Goal: Communication & Community: Ask a question

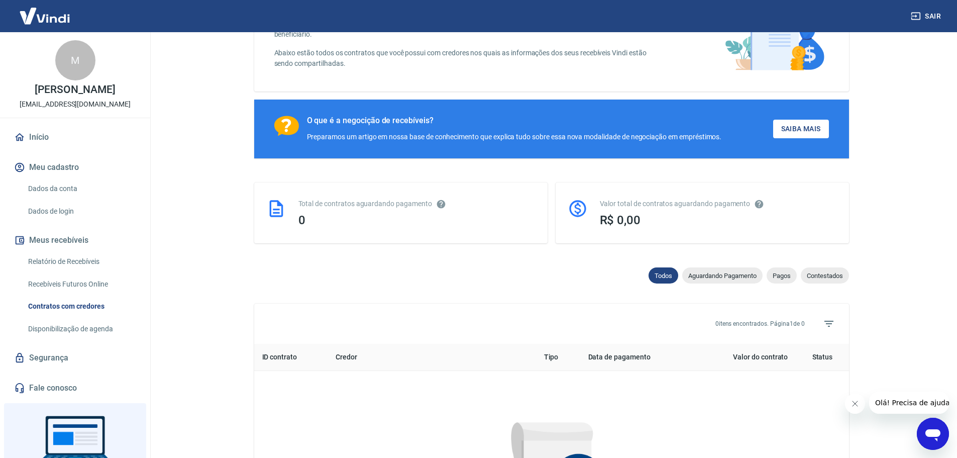
scroll to position [151, 0]
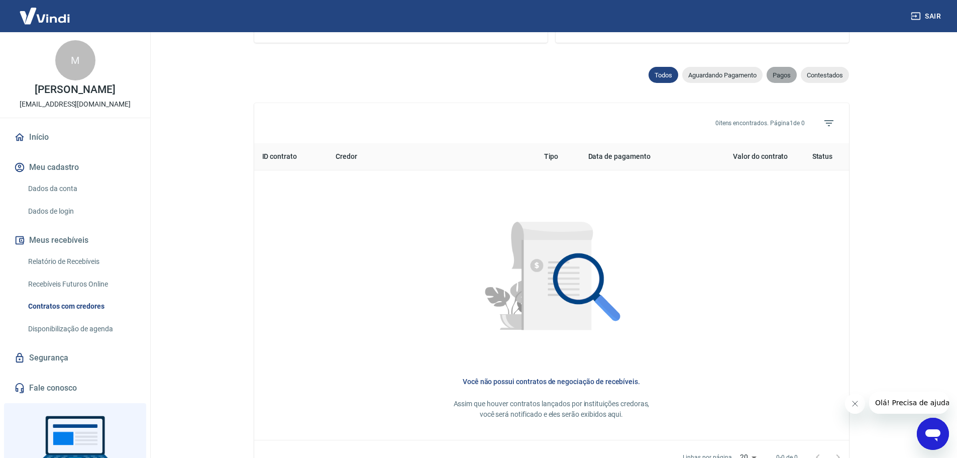
click at [778, 79] on span "Pagos" at bounding box center [782, 75] width 30 height 8
select select "paid"
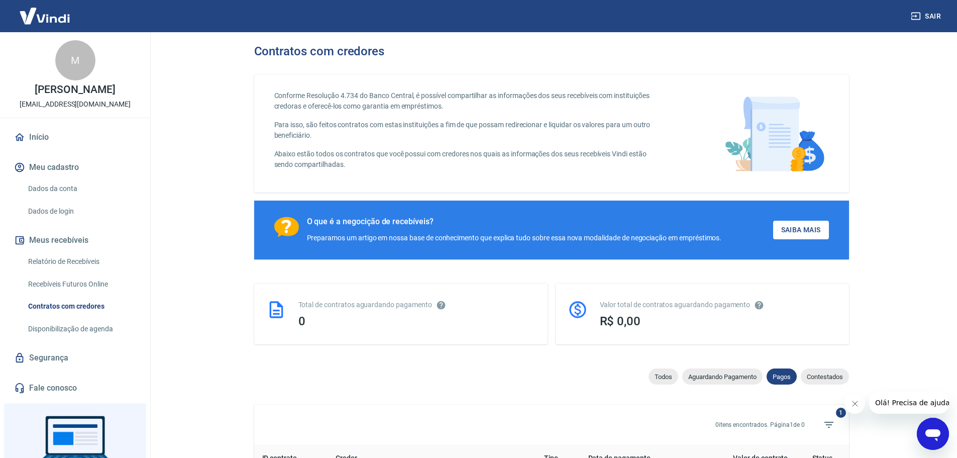
click at [33, 13] on img at bounding box center [44, 16] width 65 height 31
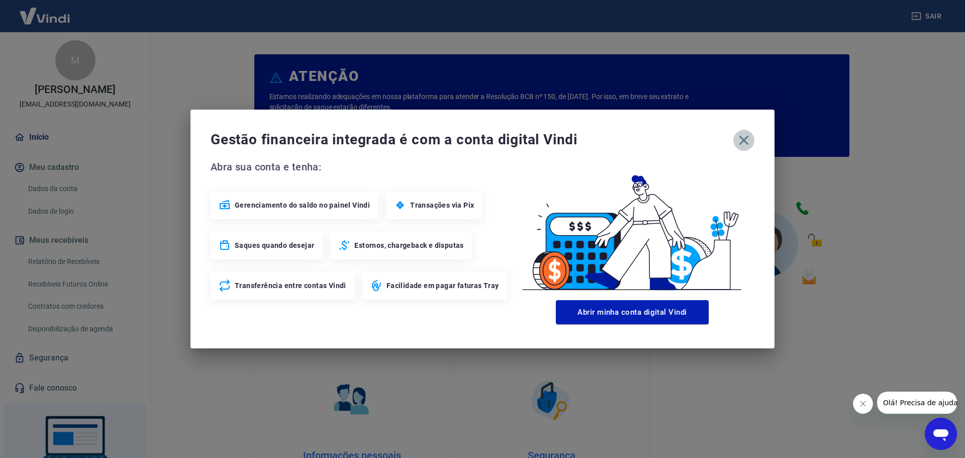
click at [745, 135] on icon "button" at bounding box center [744, 140] width 16 height 16
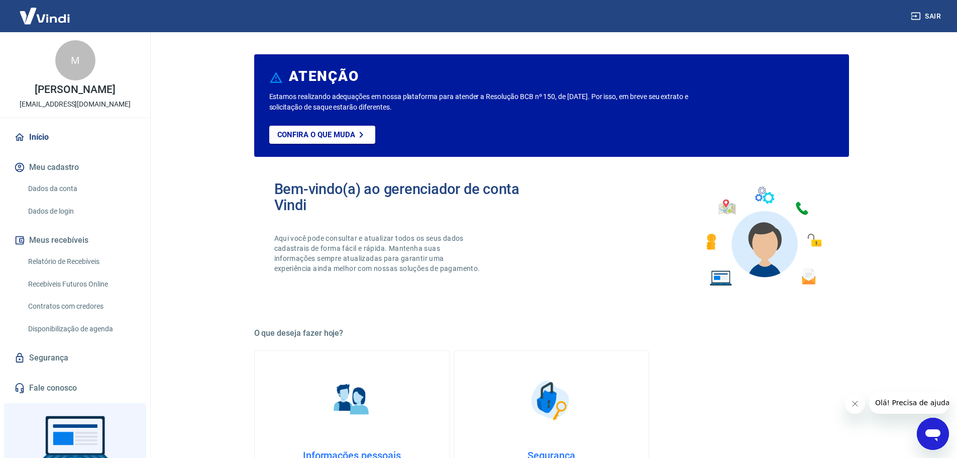
click at [932, 436] on icon "Abrir janela de mensagens" at bounding box center [933, 435] width 15 height 12
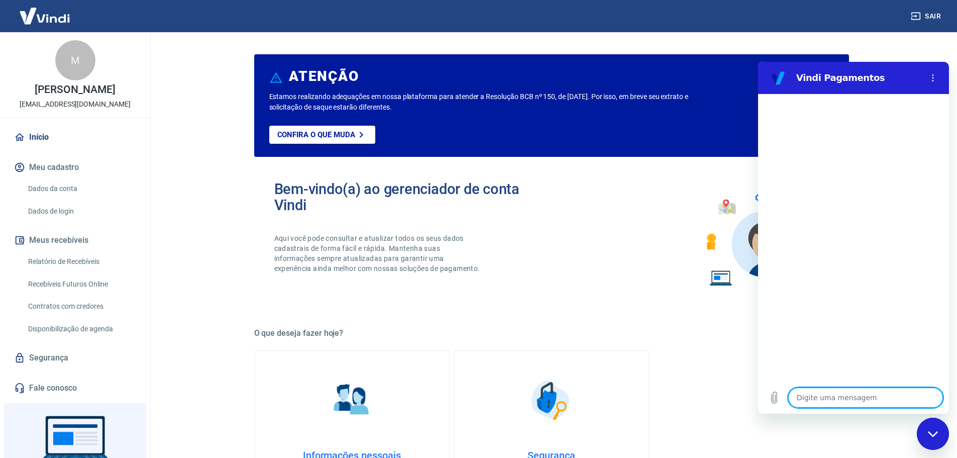
type textarea "o"
type textarea "x"
type textarea "oi"
type textarea "x"
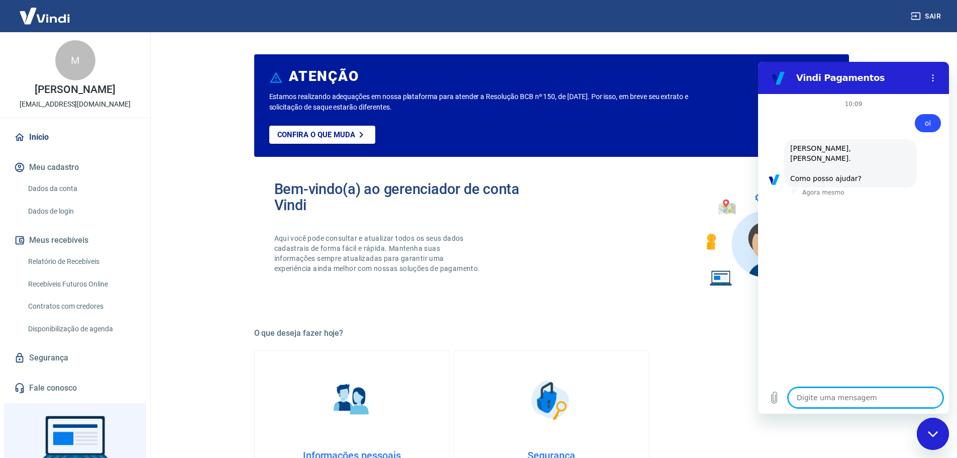
scroll to position [26, 0]
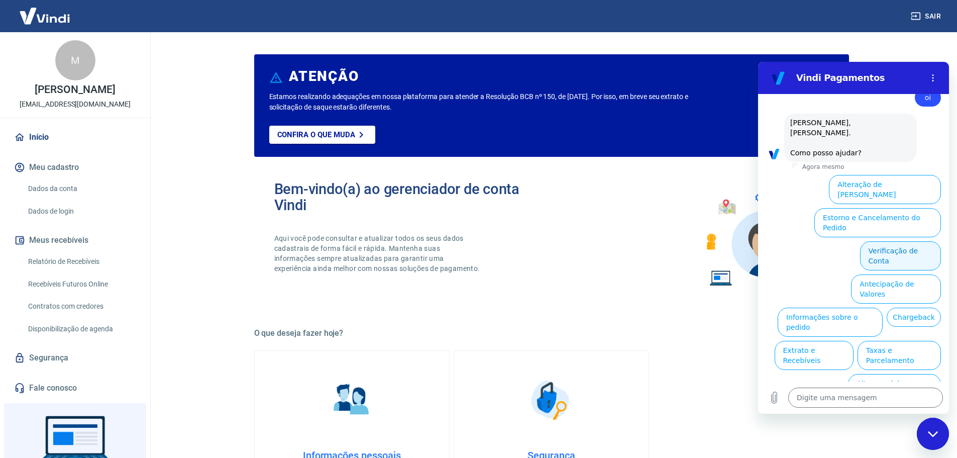
click at [920, 241] on button "Verificação de Conta" at bounding box center [900, 255] width 81 height 29
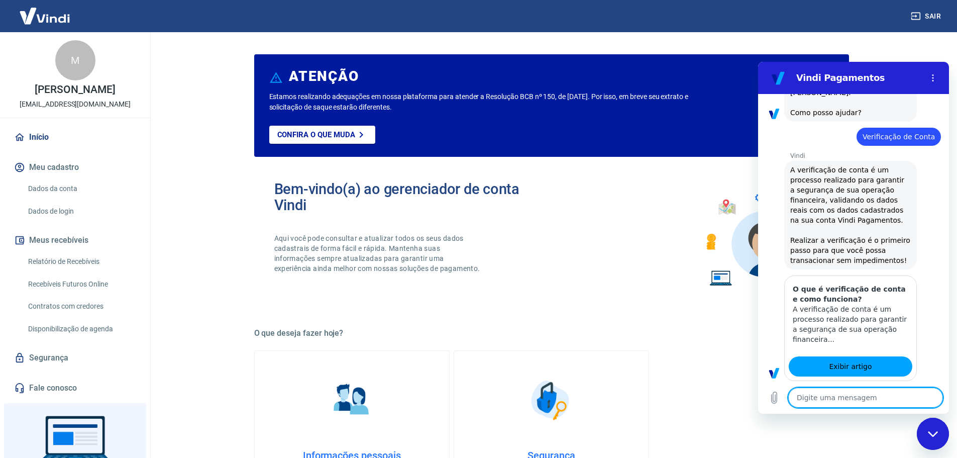
type textarea "x"
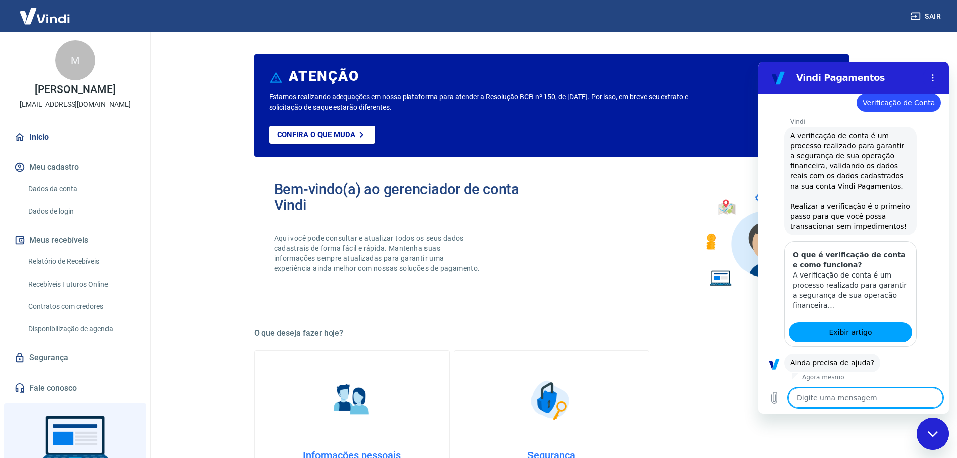
scroll to position [125, 0]
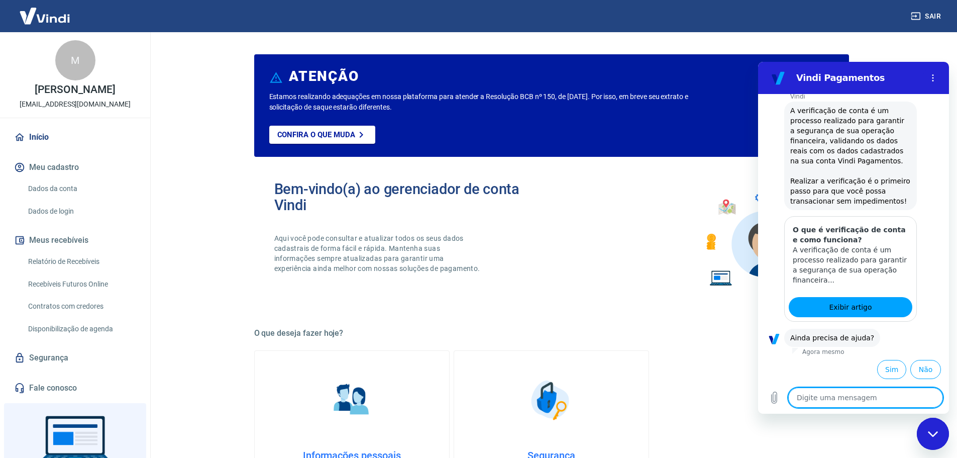
type textarea "s"
type textarea "x"
type textarea "si"
type textarea "x"
type textarea "sim"
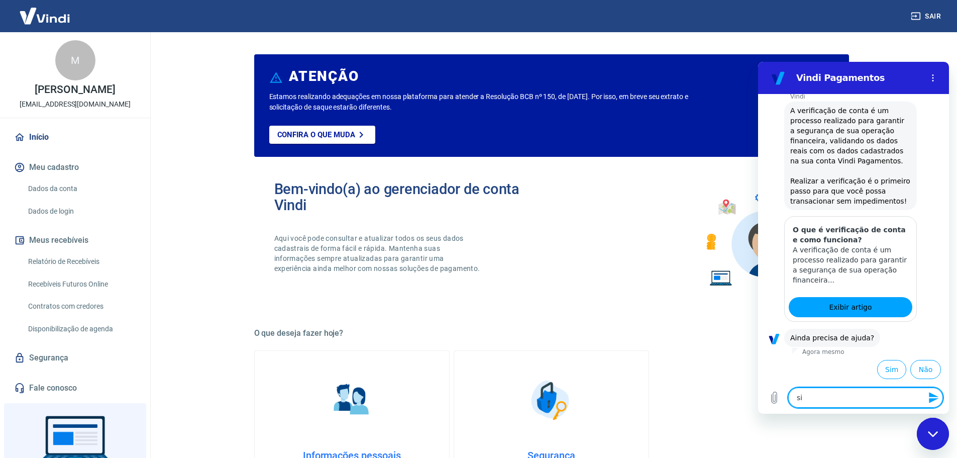
type textarea "x"
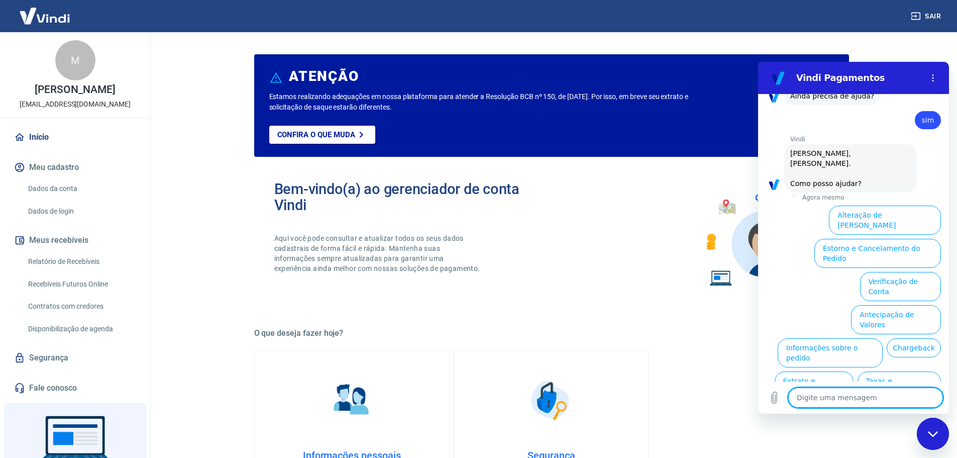
scroll to position [397, 0]
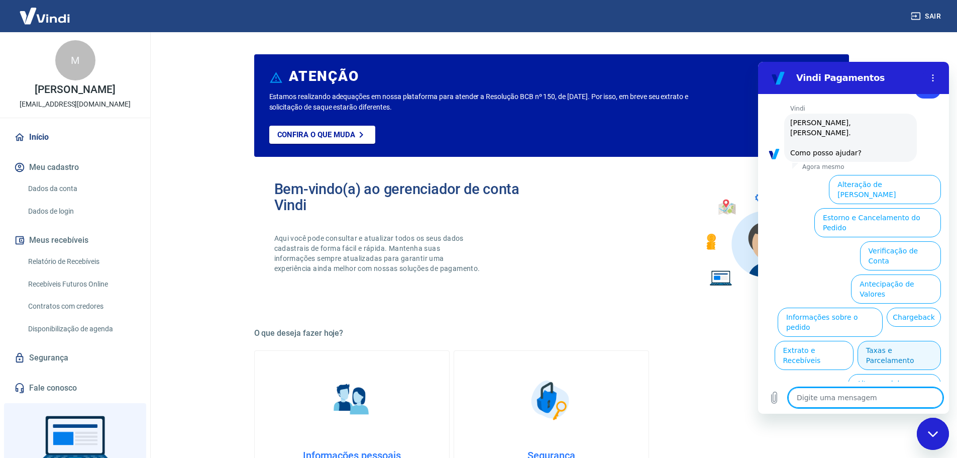
click at [873, 341] on button "Taxas e Parcelamento" at bounding box center [899, 355] width 83 height 29
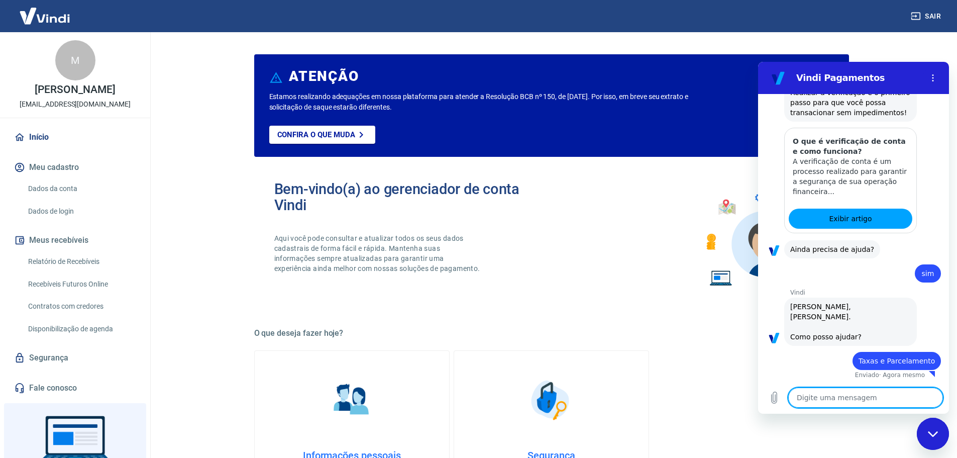
type textarea "x"
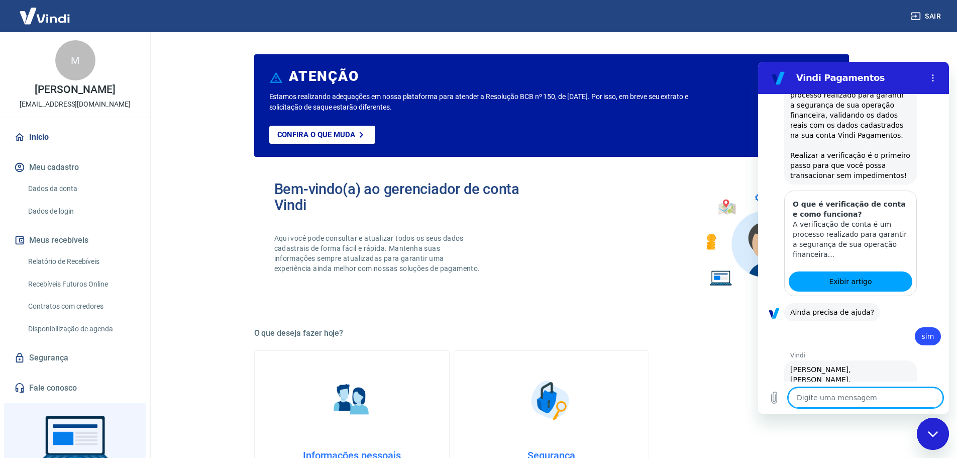
scroll to position [0, 0]
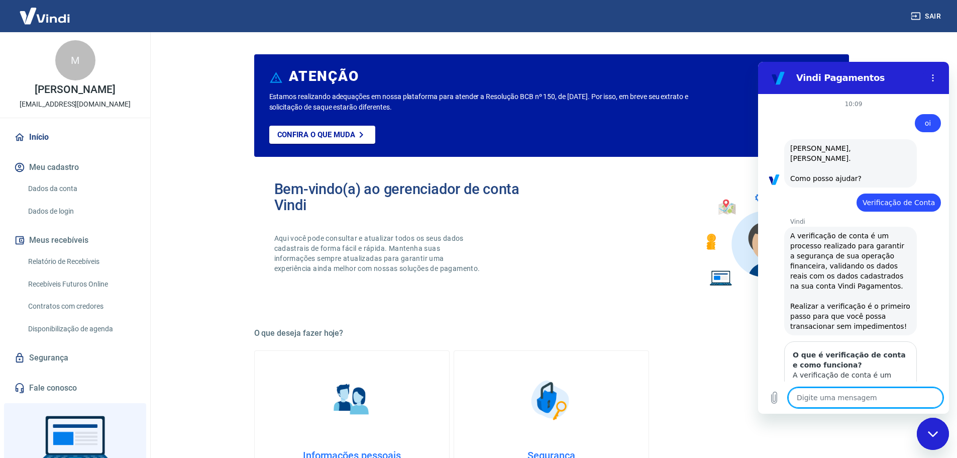
type textarea "A"
type textarea "x"
type textarea "As"
type textarea "x"
type textarea "Ass"
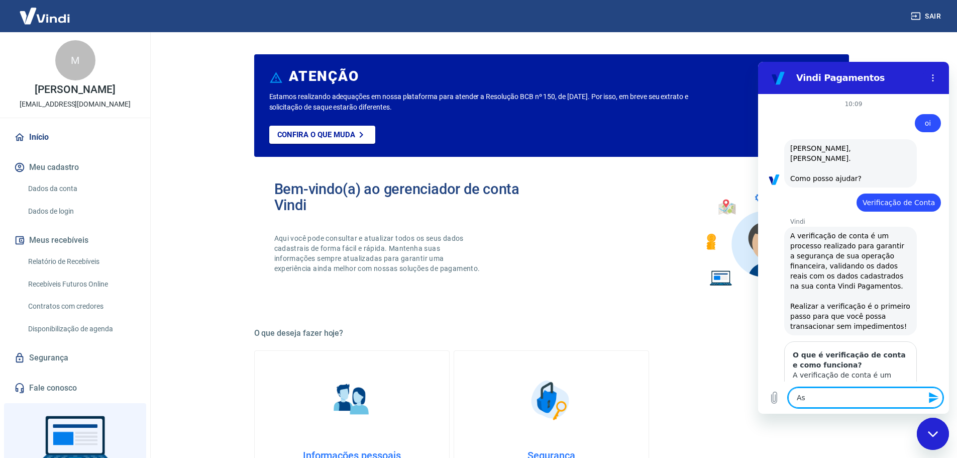
type textarea "x"
type textarea "Assi"
type textarea "x"
type textarea "Assin"
type textarea "x"
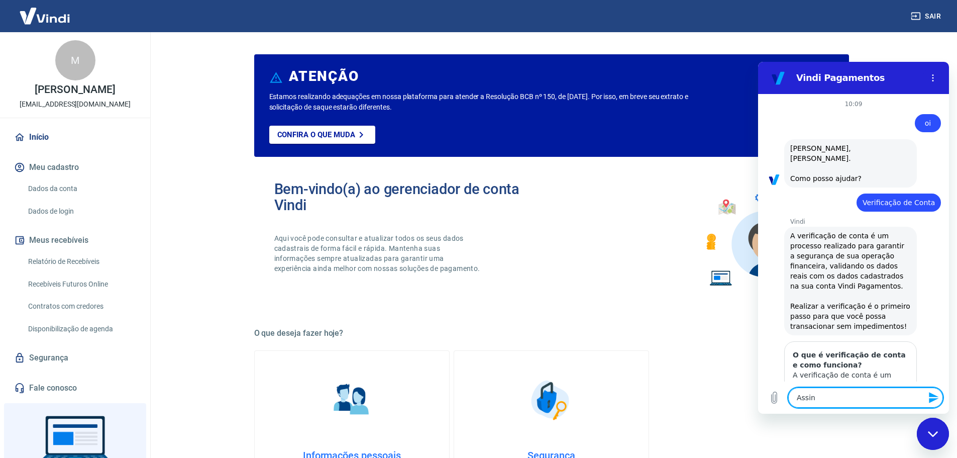
type textarea "Assina"
type textarea "x"
type textarea "Assinat"
type textarea "x"
type textarea "Assinatu"
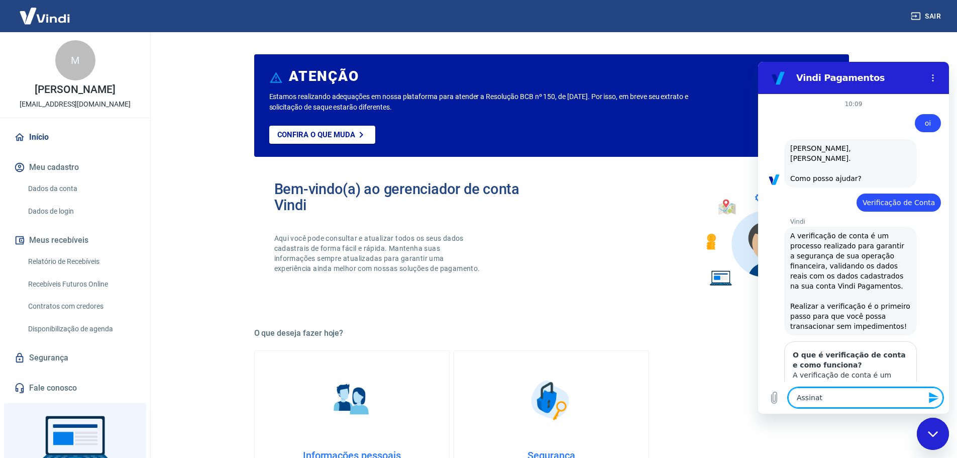
type textarea "x"
type textarea "Assinatur"
type textarea "x"
type textarea "Assinatura"
type textarea "x"
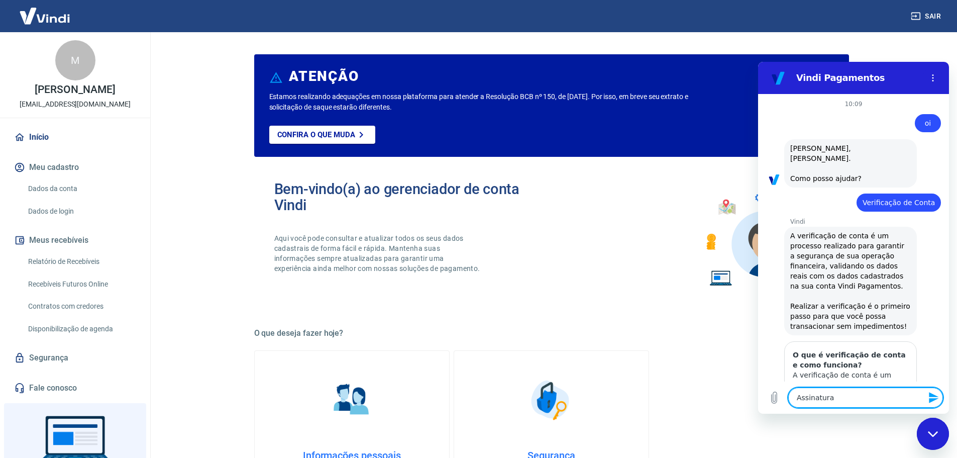
type textarea "Assinatura"
type textarea "x"
type textarea "Assinatura I"
type textarea "x"
type textarea "Assinatura"
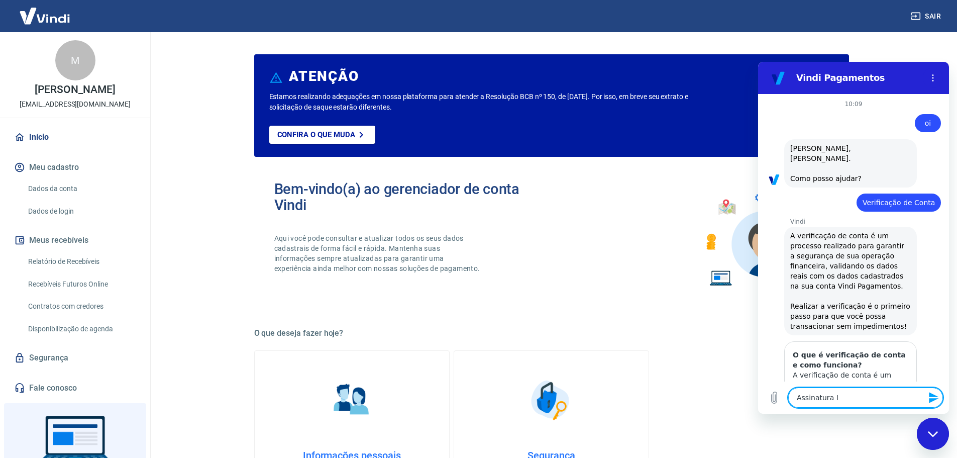
type textarea "x"
type textarea "Assinatura V"
type textarea "x"
type textarea "Assinatura VI"
type textarea "x"
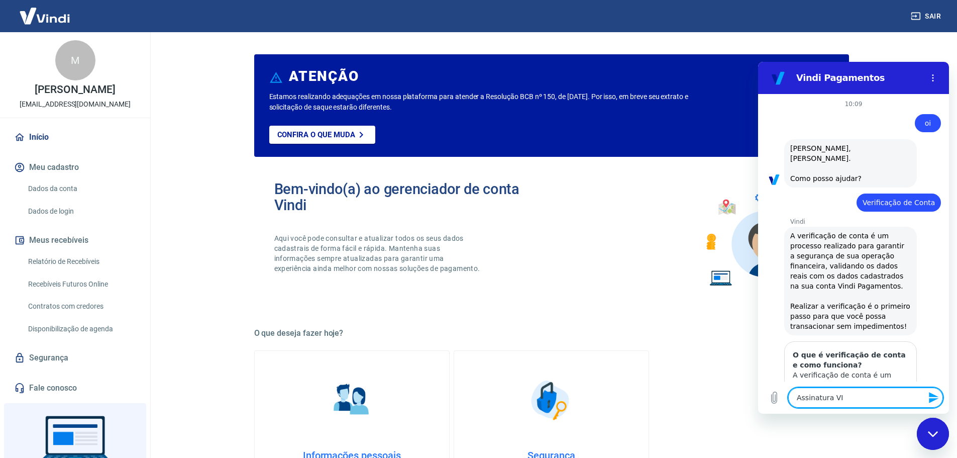
type textarea "Assinatura VIN"
type textarea "x"
type textarea "Assinatura VIND"
type textarea "x"
type textarea "Assinatura VINDI"
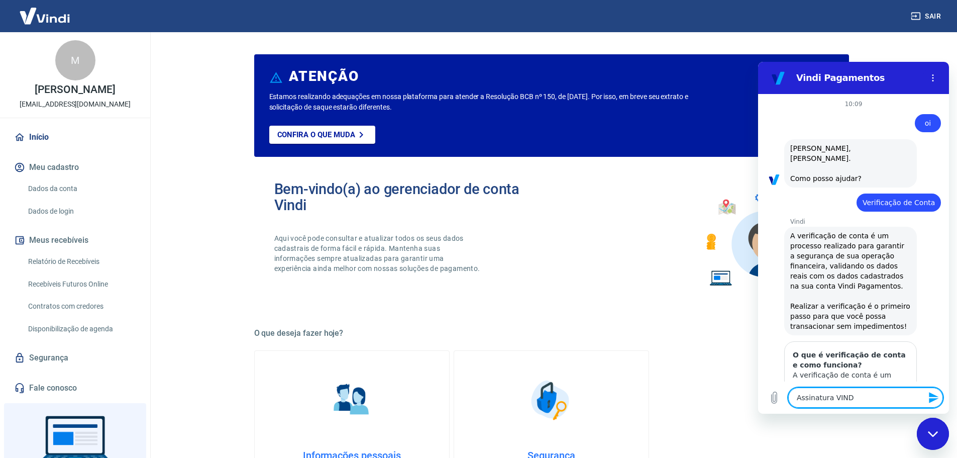
type textarea "x"
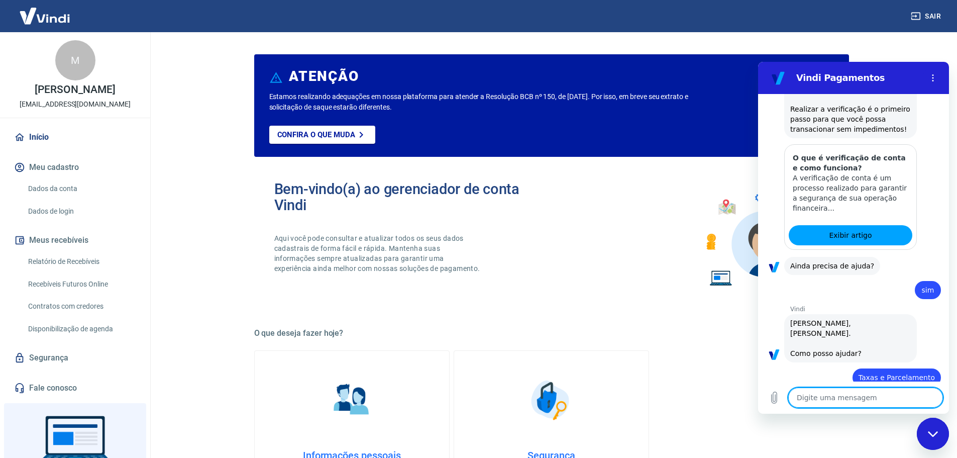
scroll to position [334, 0]
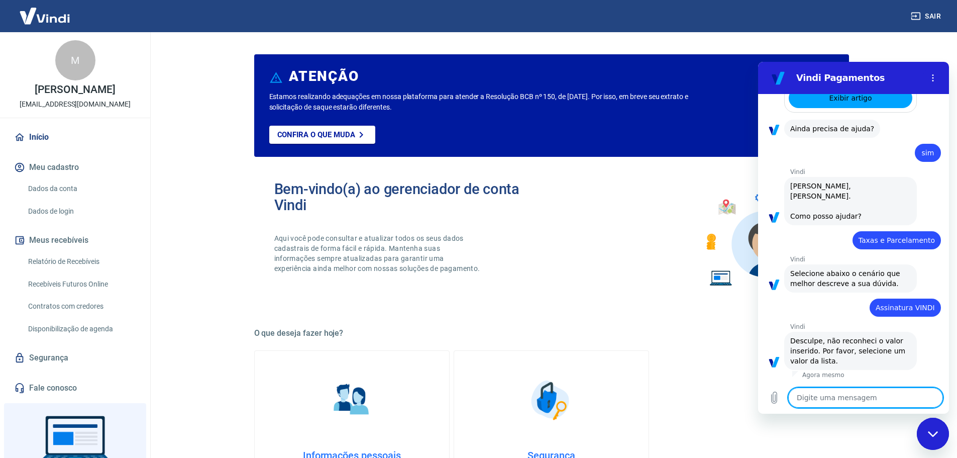
type textarea "m"
type textarea "x"
type textarea "mn"
type textarea "x"
type textarea "mnu"
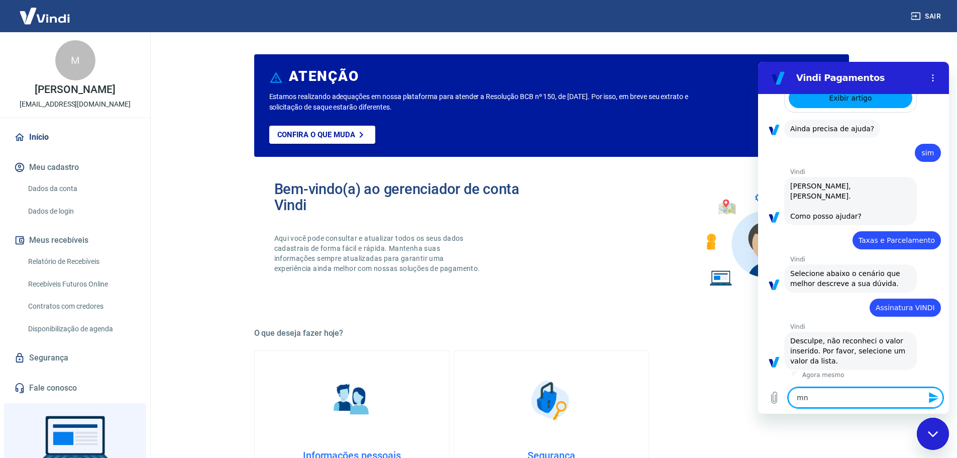
type textarea "x"
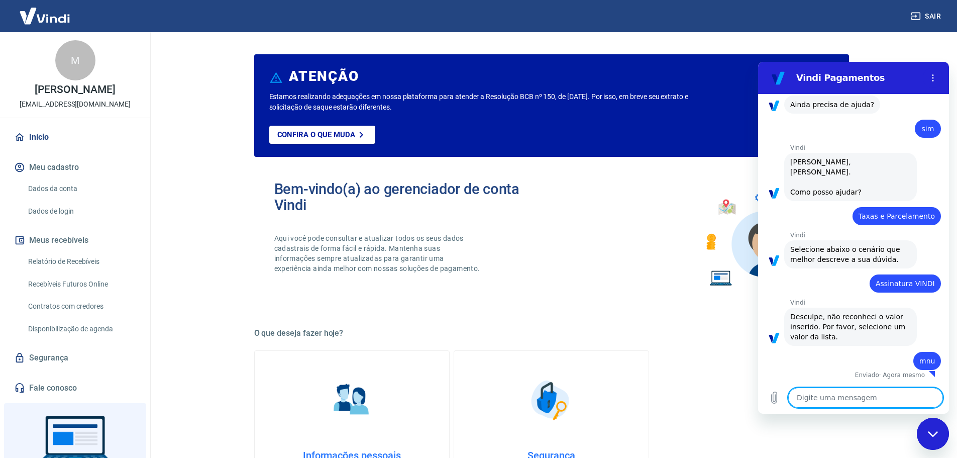
type textarea "x"
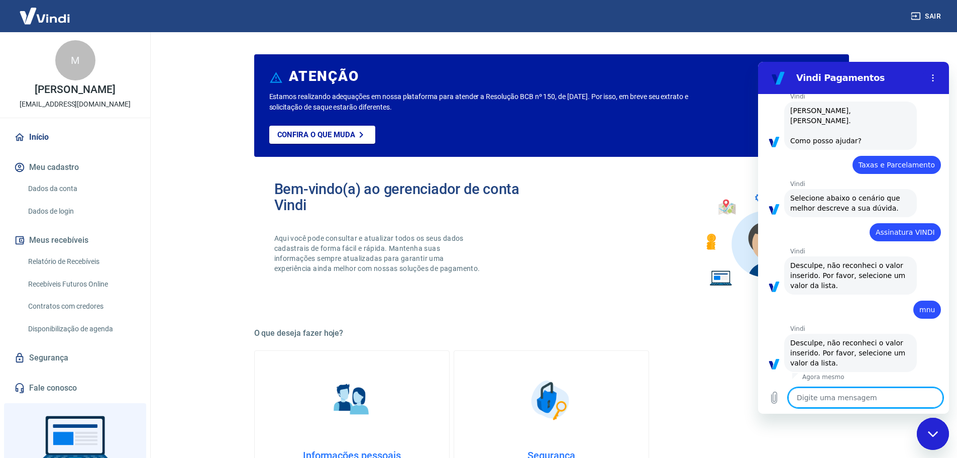
scroll to position [412, 0]
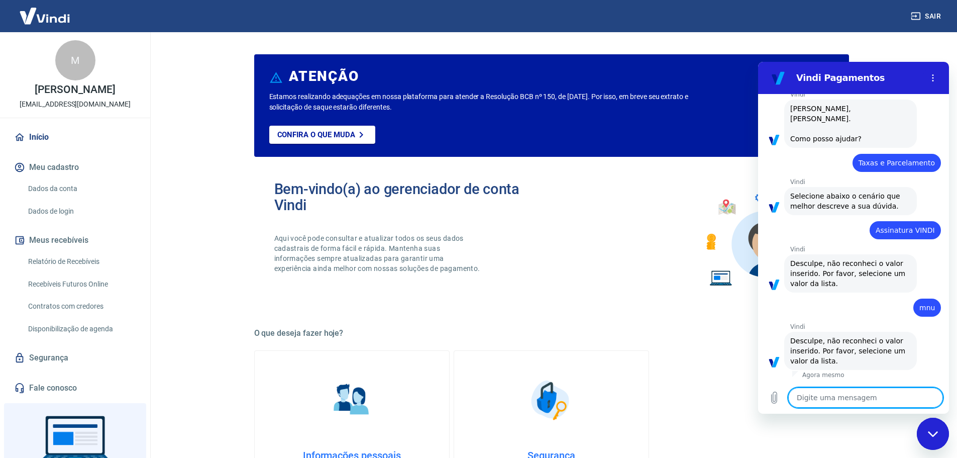
type textarea "m"
type textarea "x"
type textarea "me"
type textarea "x"
type textarea "men"
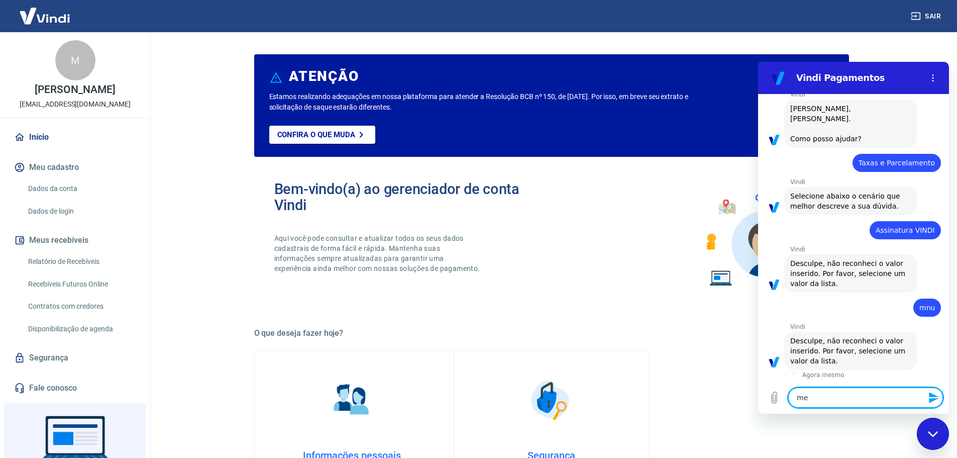
type textarea "x"
type textarea "menu"
type textarea "x"
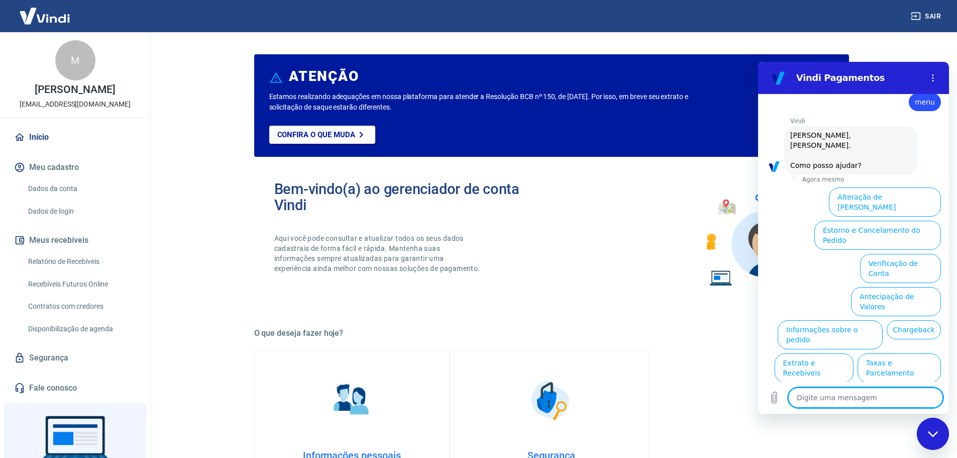
scroll to position [707, 0]
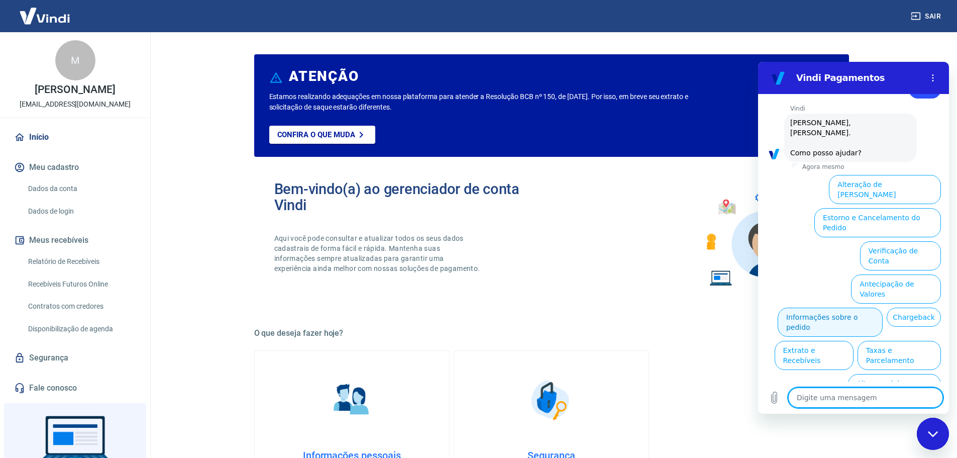
click at [854, 308] on button "Informações sobre o pedido" at bounding box center [830, 322] width 105 height 29
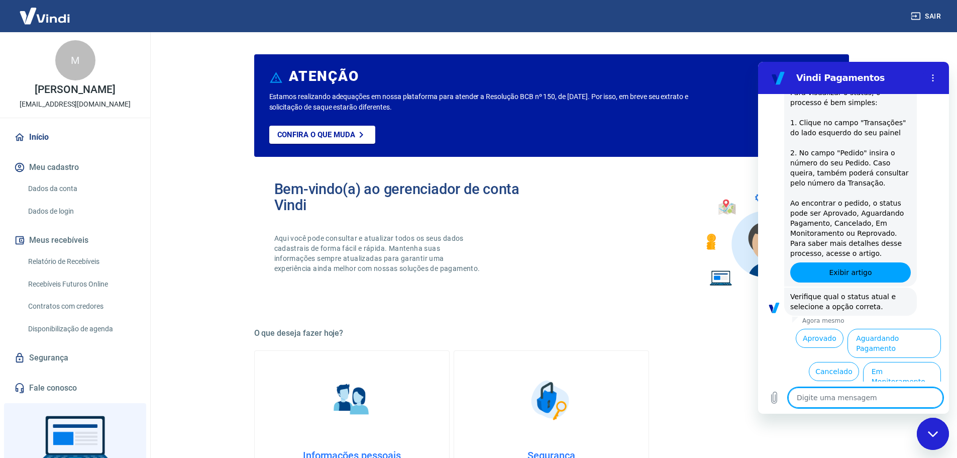
scroll to position [880, 0]
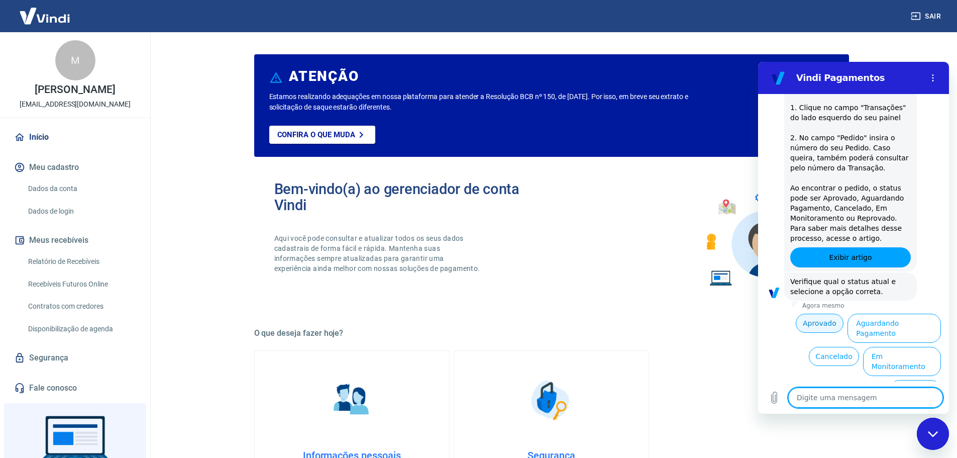
click at [815, 324] on button "Aprovado" at bounding box center [820, 323] width 48 height 19
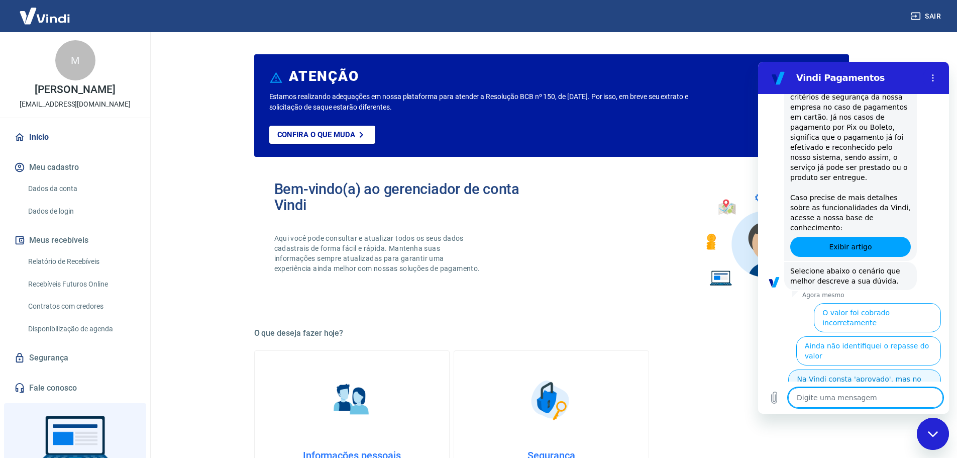
scroll to position [1184, 0]
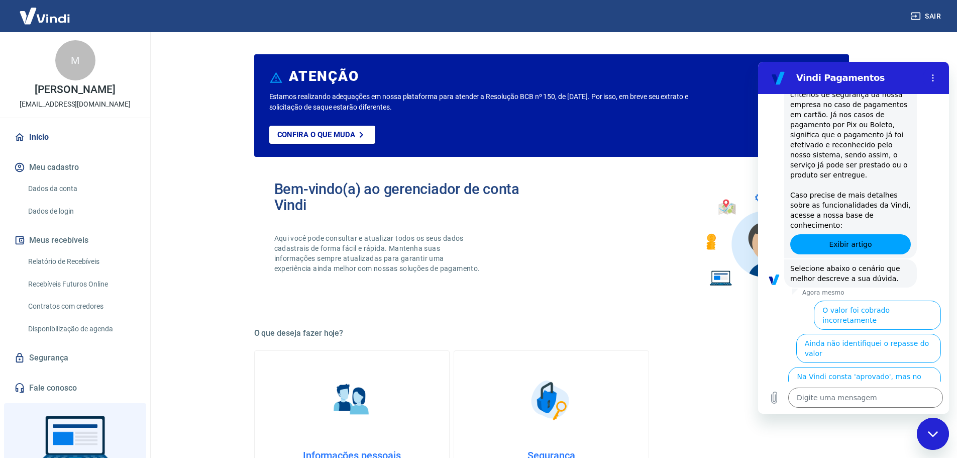
click at [925, 334] on button "Ainda não identifiquei o repasse do valor" at bounding box center [868, 348] width 145 height 29
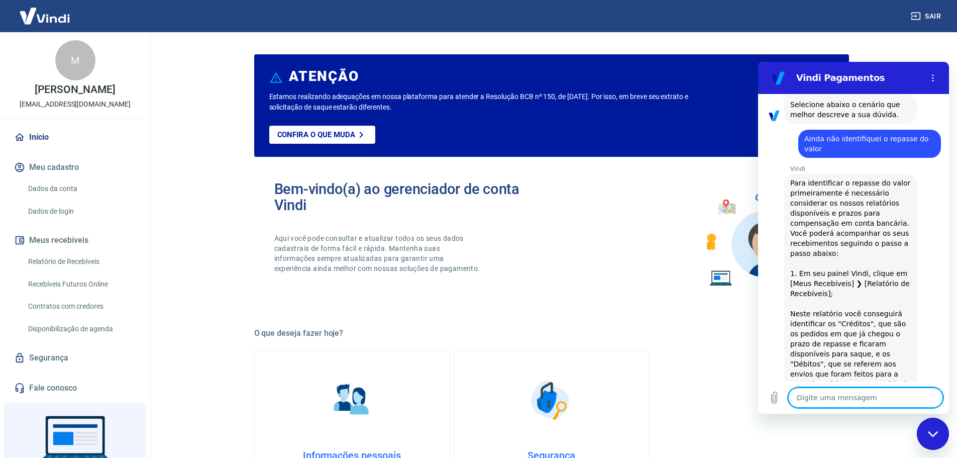
type textarea "x"
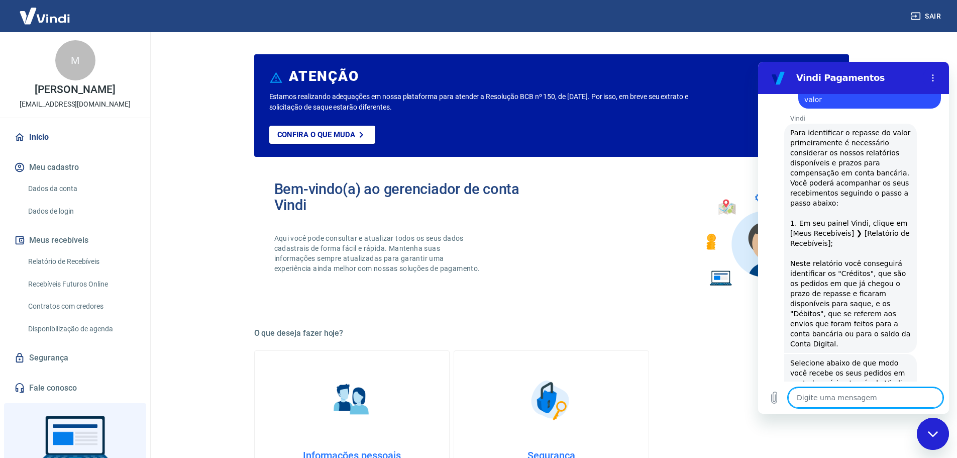
scroll to position [1446, 0]
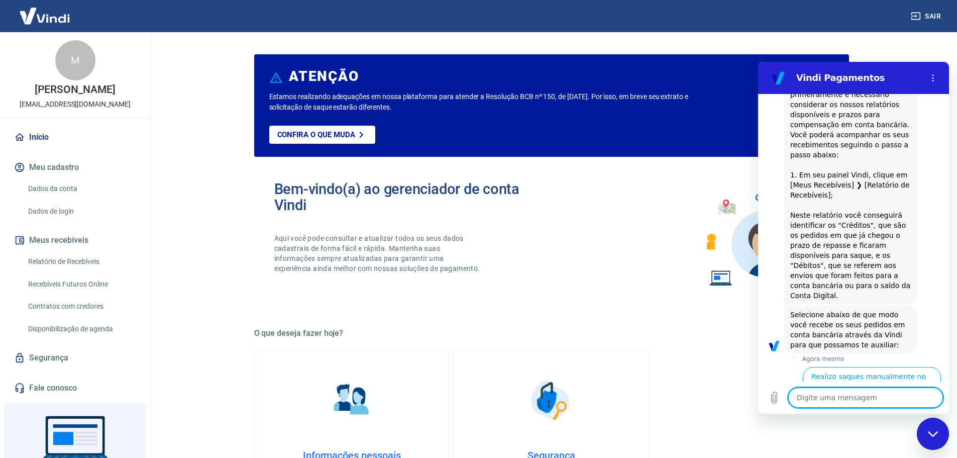
type textarea "a"
type textarea "x"
type textarea "at"
type textarea "x"
type textarea "ate"
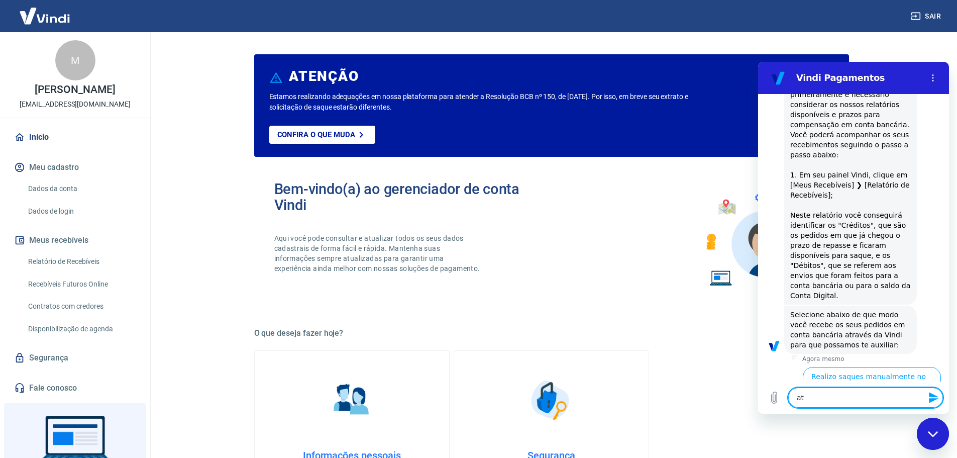
type textarea "x"
type textarea "aten"
type textarea "x"
type textarea "atend"
type textarea "x"
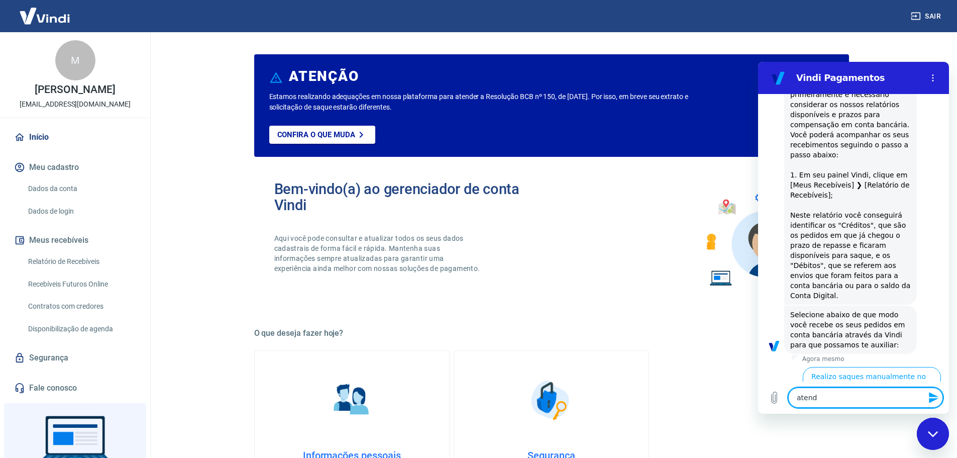
type textarea "atende"
type textarea "x"
type textarea "atenden"
type textarea "x"
type textarea "atende"
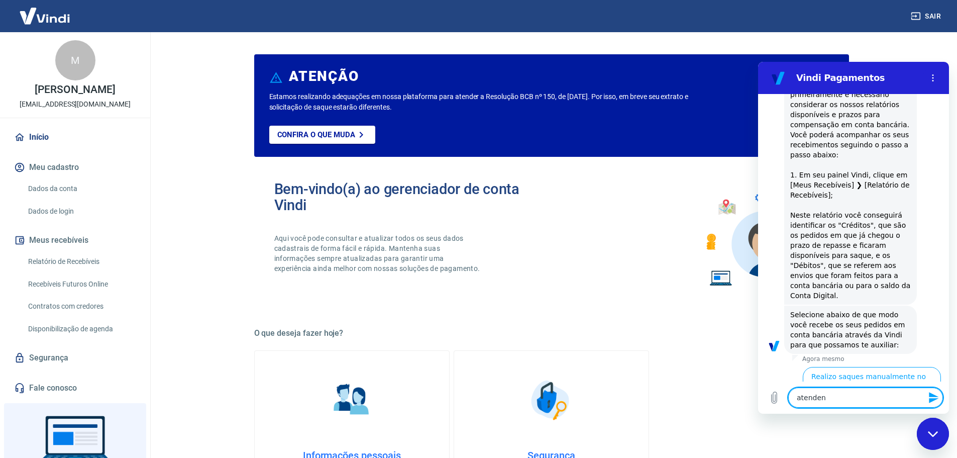
type textarea "x"
type textarea "atend"
type textarea "x"
type textarea "aten"
type textarea "x"
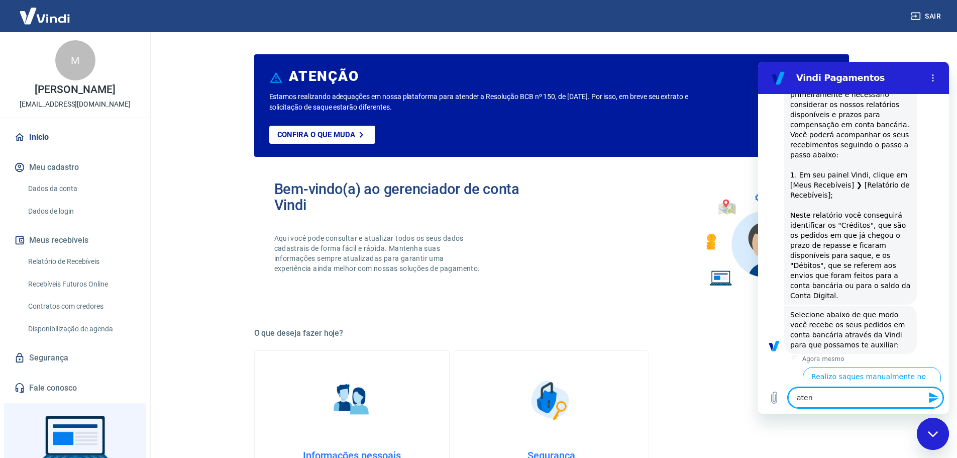
type textarea "ate"
type textarea "x"
type textarea "aten"
type textarea "x"
type textarea "atend"
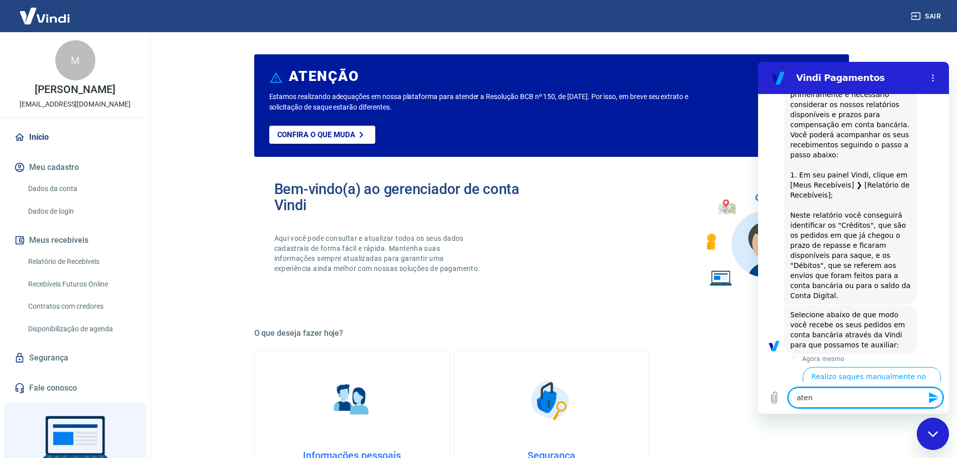
type textarea "x"
type textarea "atende"
type textarea "x"
type textarea "atenden"
type textarea "x"
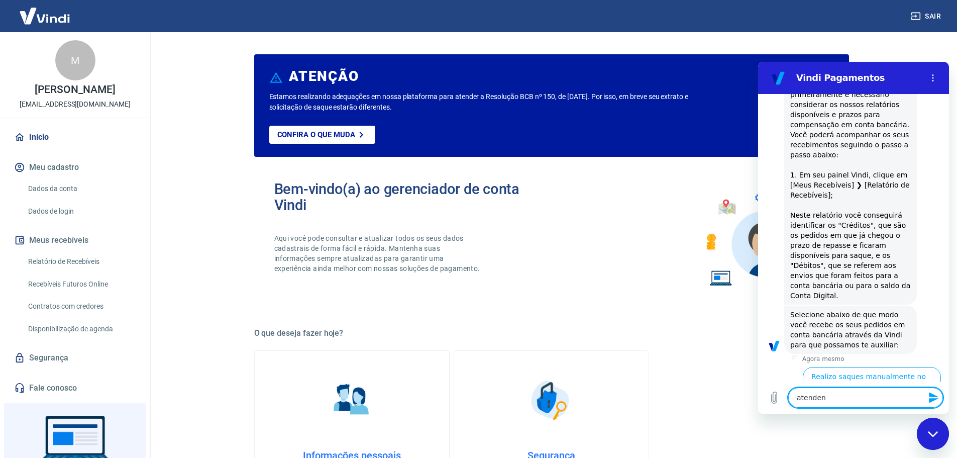
type textarea "atendent"
type textarea "x"
type textarea "atendente"
type textarea "x"
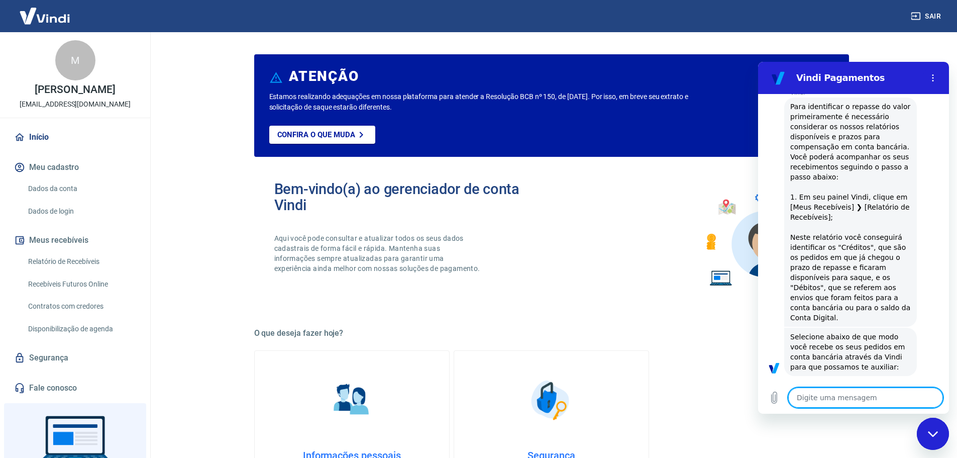
type textarea "x"
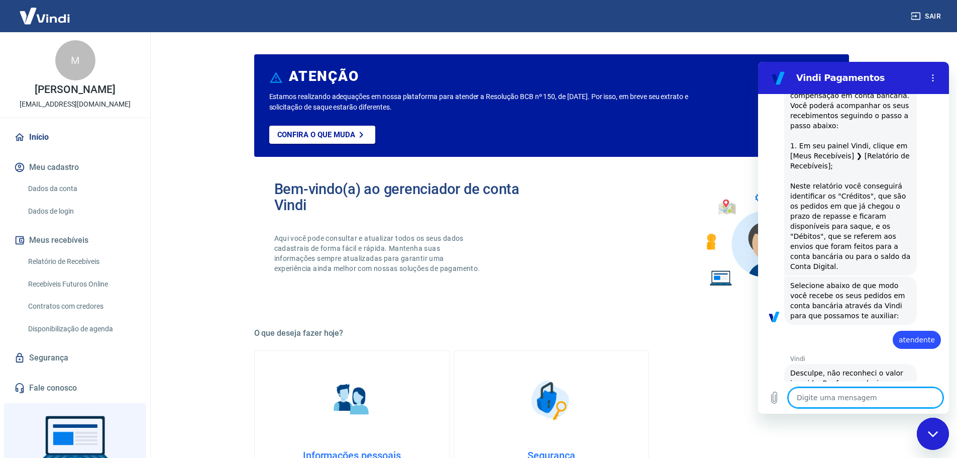
scroll to position [1477, 0]
type textarea "l"
type textarea "x"
type textarea "li"
type textarea "x"
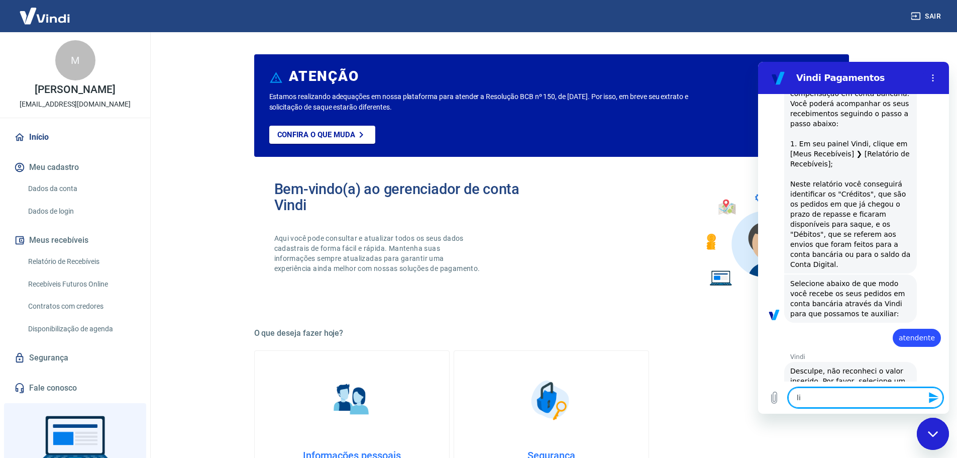
type textarea "lis"
type textarea "x"
type textarea "list"
type textarea "x"
type textarea "lista"
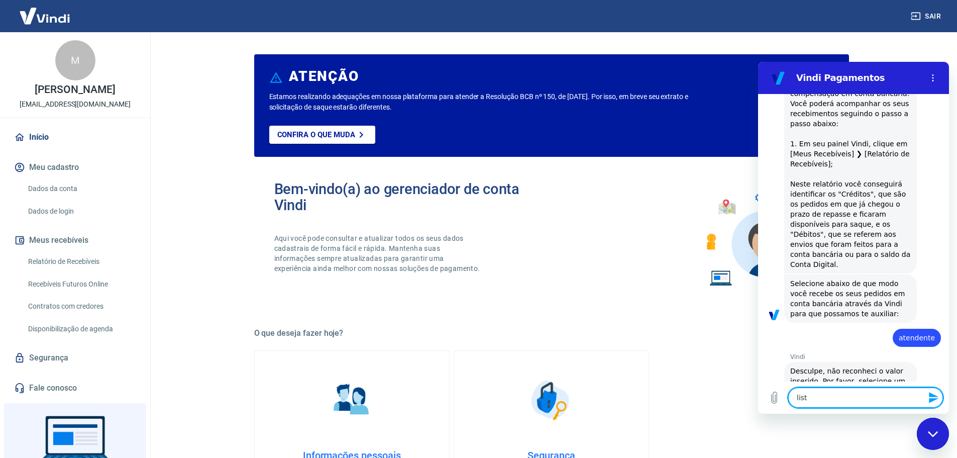
type textarea "x"
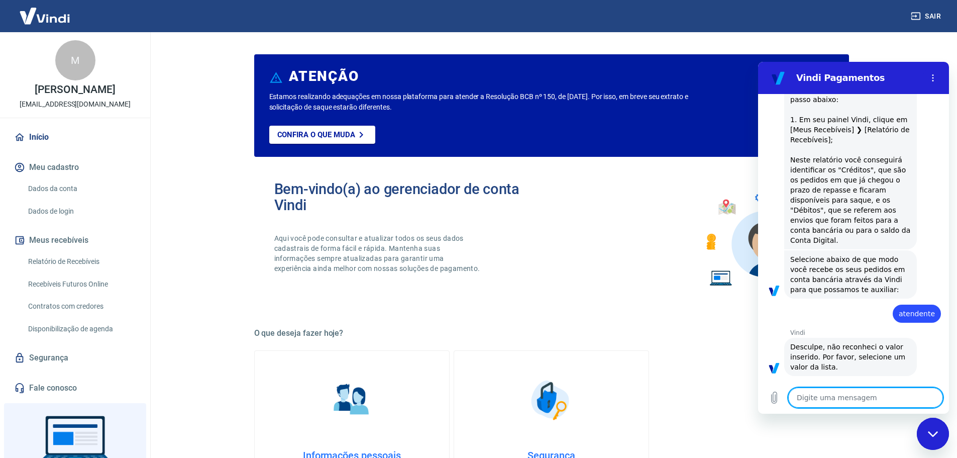
type textarea "x"
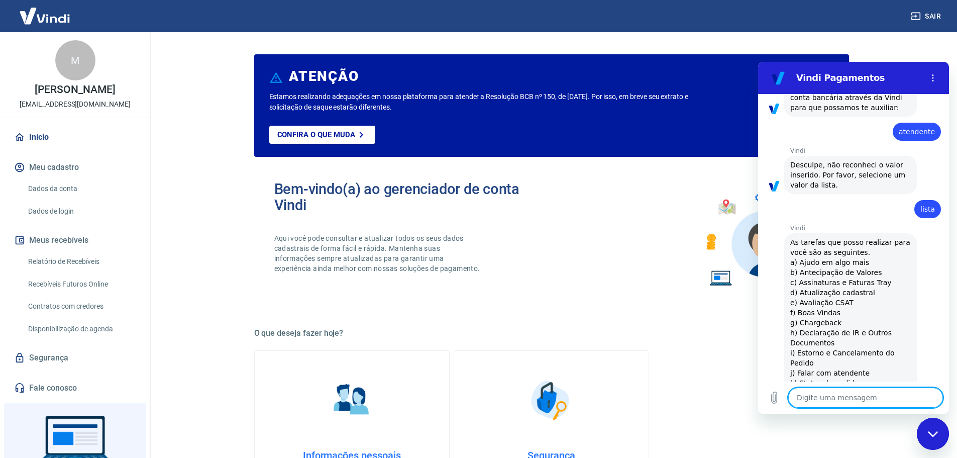
scroll to position [1685, 0]
type textarea "a"
type textarea "x"
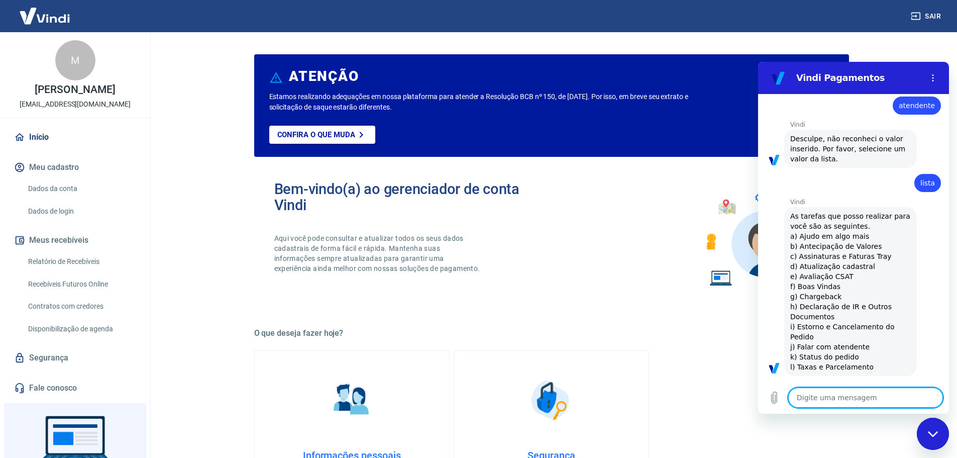
type textarea "x"
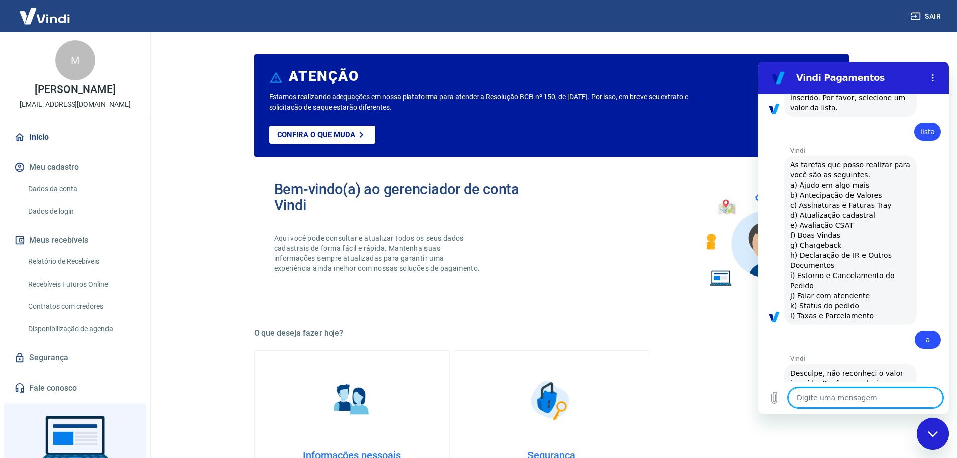
scroll to position [1762, 0]
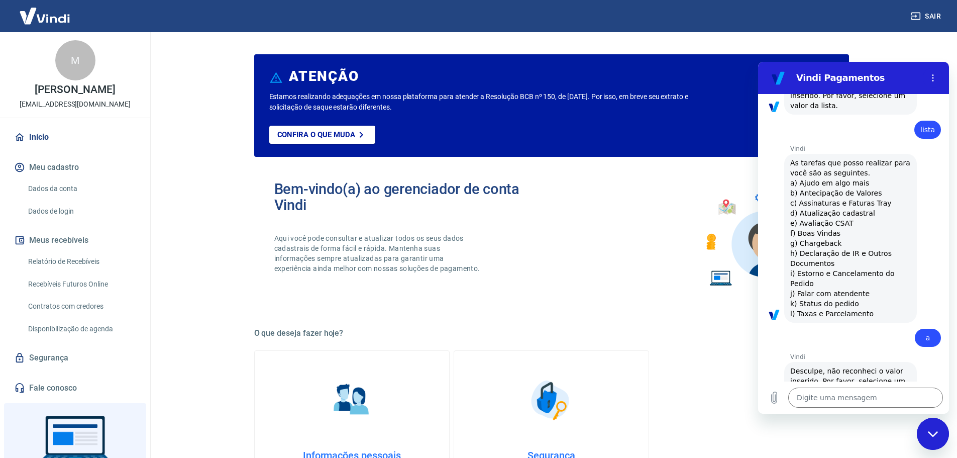
drag, startPoint x: 871, startPoint y: 163, endPoint x: 833, endPoint y: 166, distance: 38.3
click at [833, 166] on span "As tarefas que posso realizar para você são as seguintes. a) Ajudo em algo mais…" at bounding box center [850, 238] width 121 height 161
click at [861, 181] on span "As tarefas que posso realizar para você são as seguintes. a) Ajudo em algo mais…" at bounding box center [850, 238] width 121 height 161
drag, startPoint x: 844, startPoint y: 183, endPoint x: 802, endPoint y: 183, distance: 41.7
click at [802, 183] on span "As tarefas que posso realizar para você são as seguintes. a) Ajudo em algo mais…" at bounding box center [850, 238] width 121 height 161
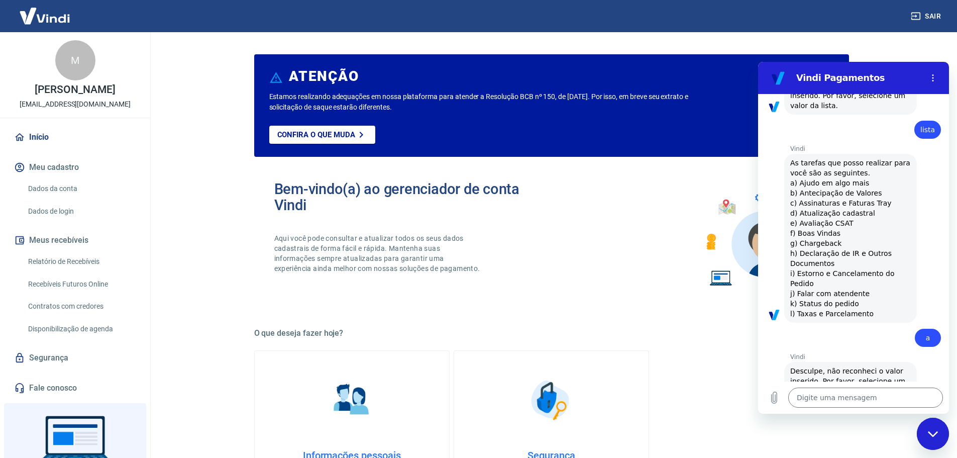
copy span "Atualização cadastral"
click at [843, 411] on div "Digite uma mensagem x" at bounding box center [853, 397] width 191 height 32
click at [847, 392] on textarea at bounding box center [865, 397] width 155 height 20
paste textarea "Atualização cadastral"
type textarea "Atualização cadastral"
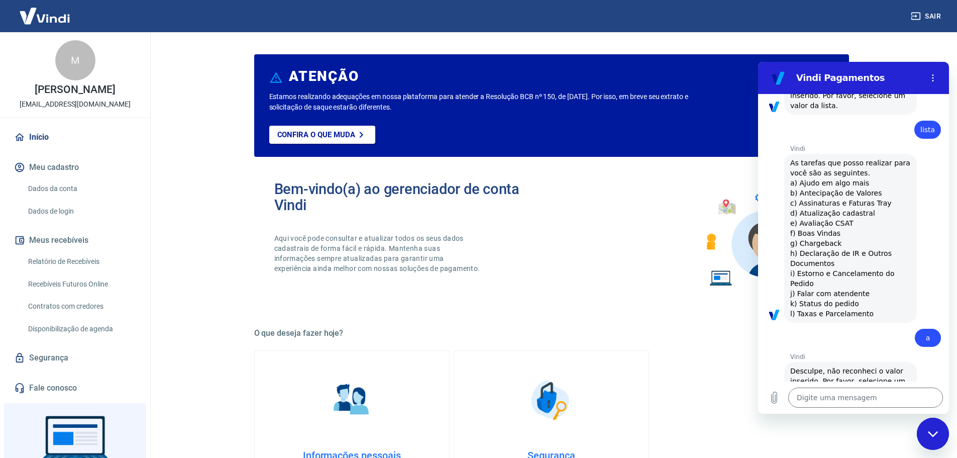
type textarea "x"
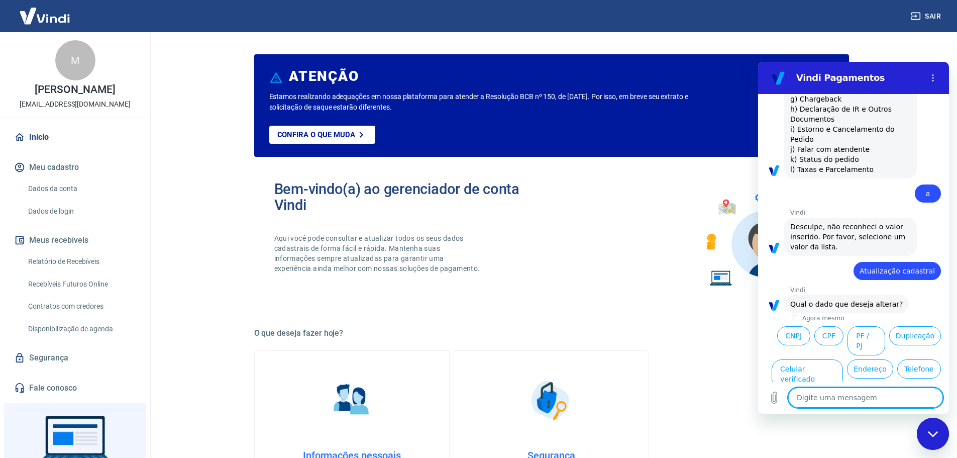
scroll to position [1935, 0]
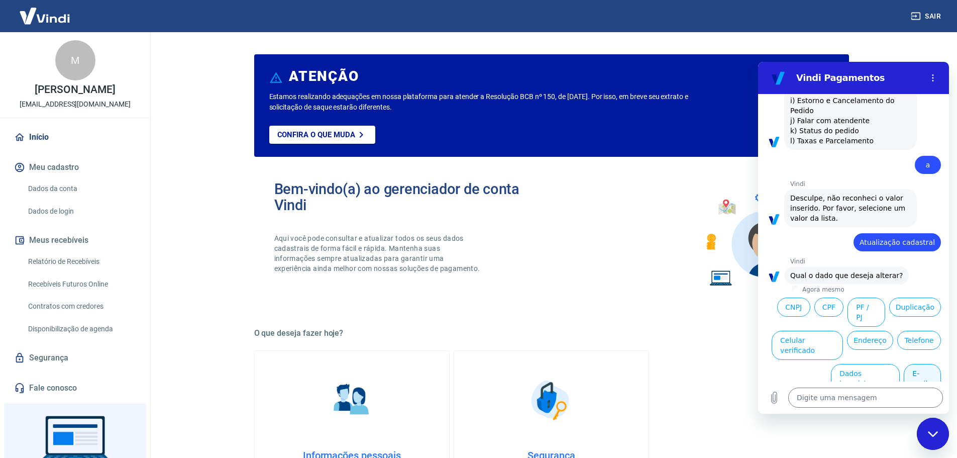
click at [908, 364] on button "E-mail" at bounding box center [922, 378] width 37 height 29
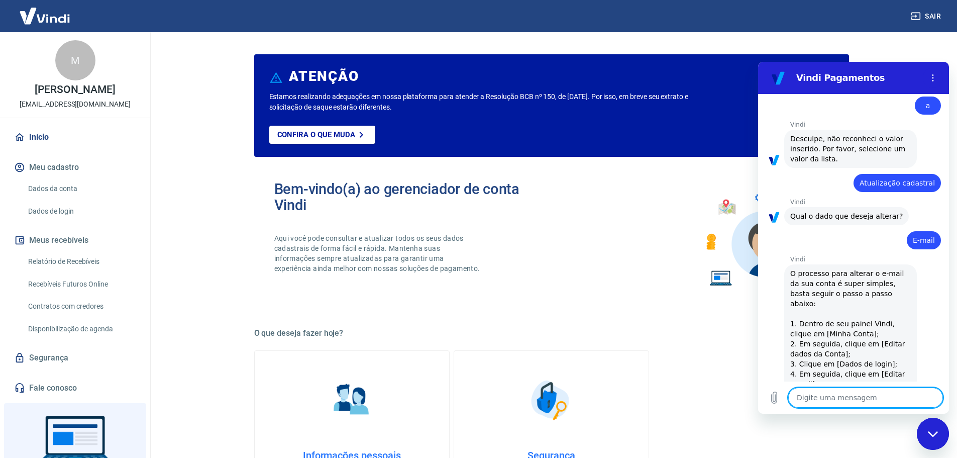
scroll to position [2019, 0]
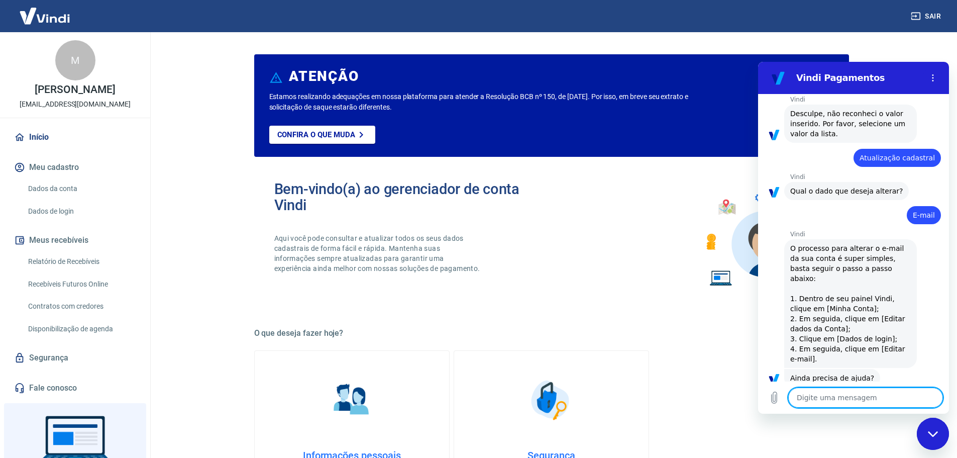
click at [881, 400] on button "Sim" at bounding box center [891, 409] width 29 height 19
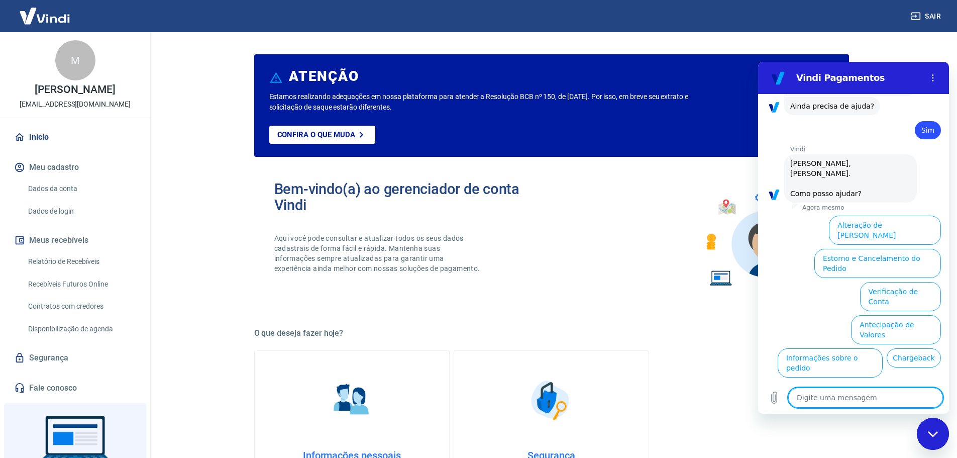
scroll to position [2292, 0]
click at [913, 447] on button "Assinaturas e Faturas Tray" at bounding box center [892, 461] width 97 height 29
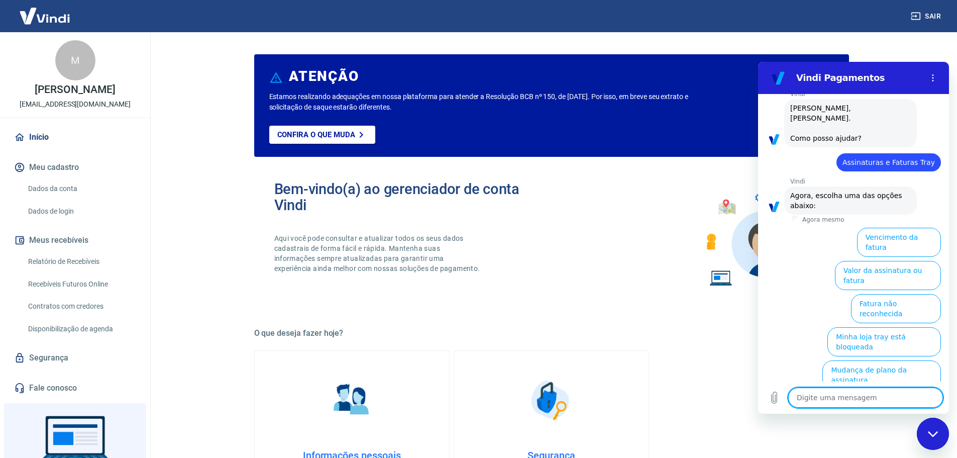
scroll to position [2359, 0]
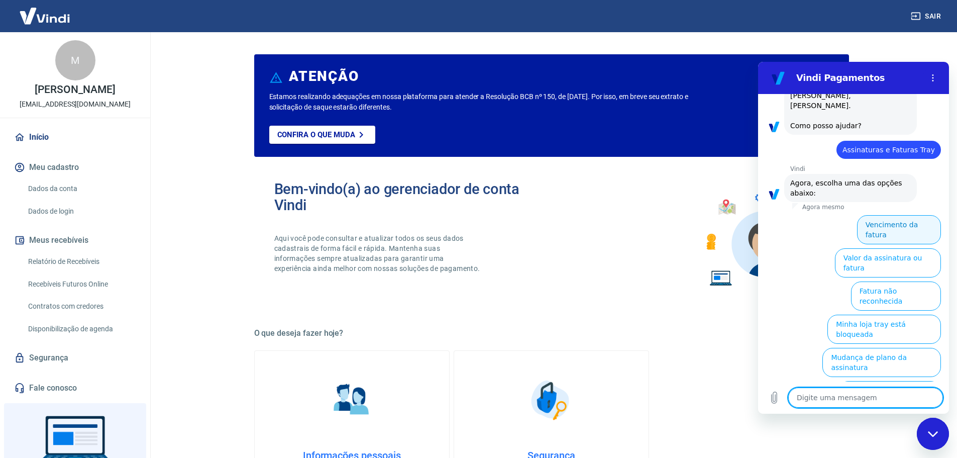
click at [929, 215] on button "Vencimento da fatura" at bounding box center [899, 229] width 84 height 29
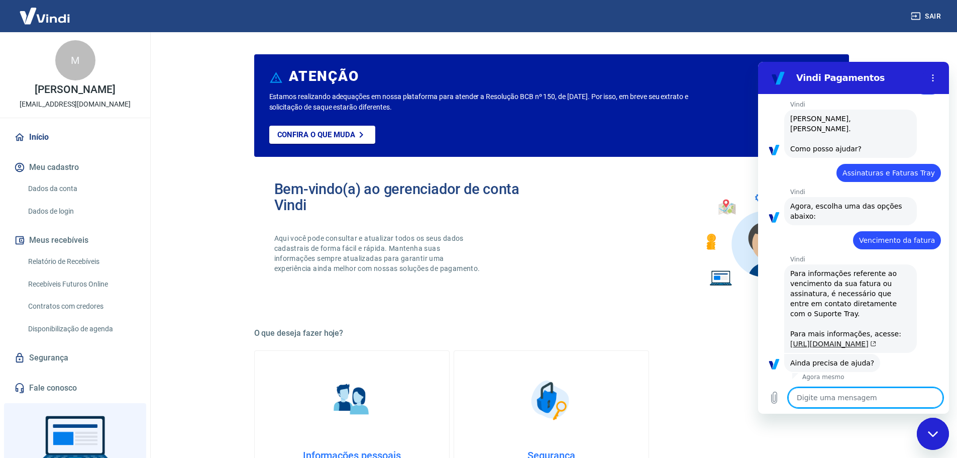
scroll to position [2361, 0]
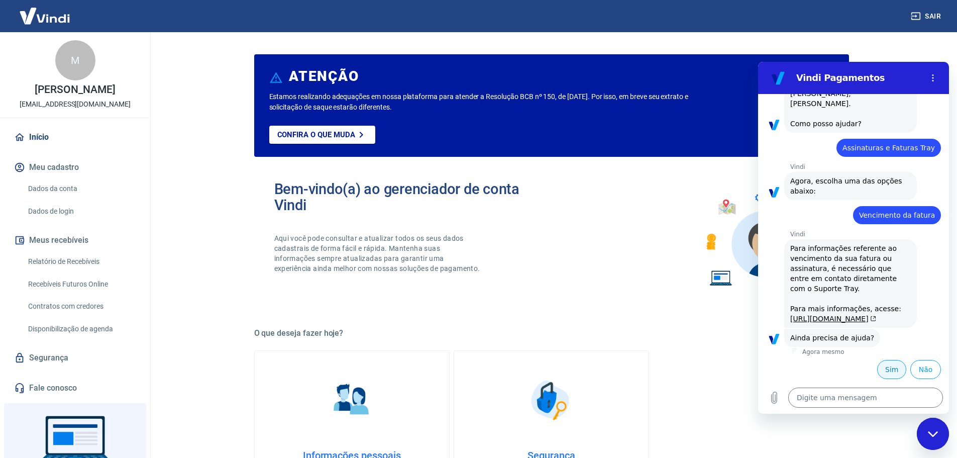
click at [889, 364] on button "Sim" at bounding box center [891, 369] width 29 height 19
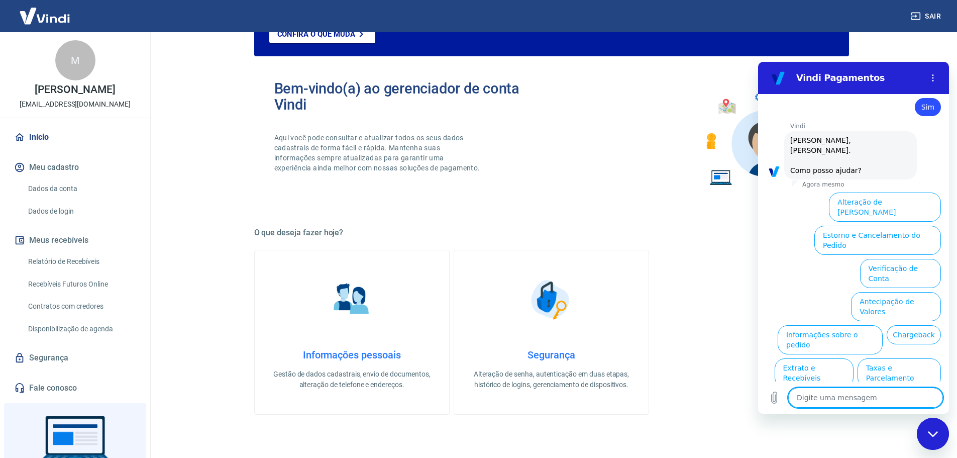
scroll to position [2633, 0]
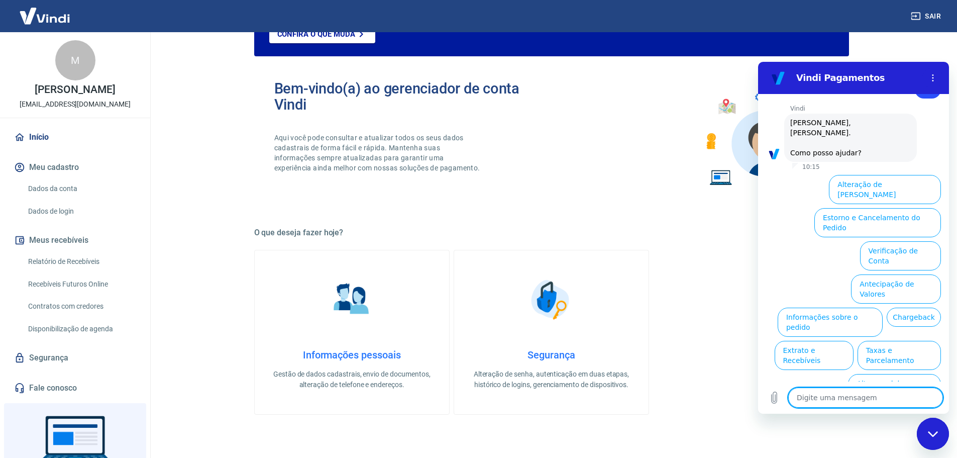
click at [925, 435] on div "Fechar janela de mensagens" at bounding box center [933, 434] width 30 height 30
type textarea "x"
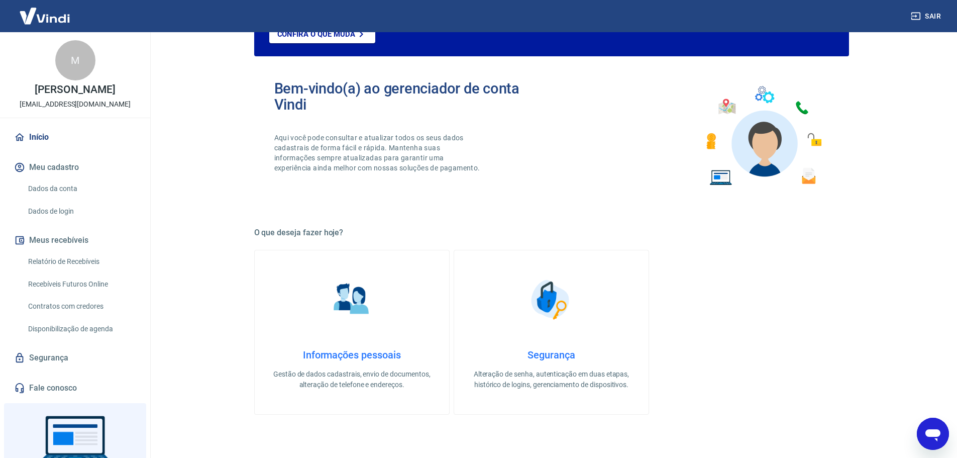
click at [809, 421] on div "ATENÇÃO Estamos realizando adequações em nossa plataforma para atender a Resolu…" at bounding box center [551, 342] width 595 height 780
click at [58, 20] on img at bounding box center [44, 16] width 65 height 31
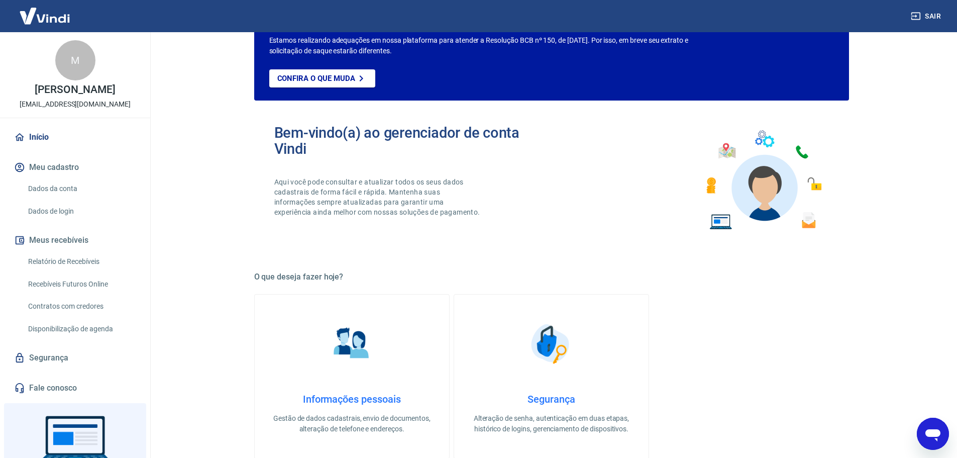
scroll to position [0, 0]
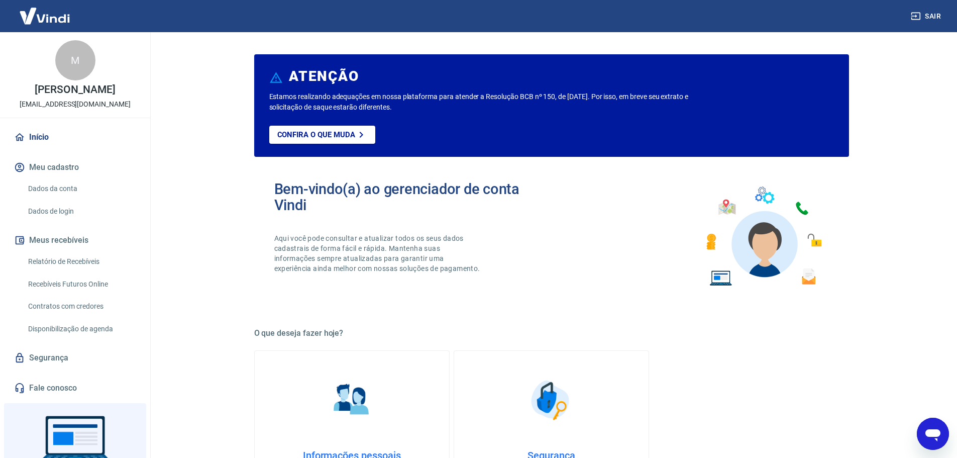
click at [61, 19] on img at bounding box center [44, 16] width 65 height 31
click at [71, 199] on link "Dados da conta" at bounding box center [81, 188] width 114 height 21
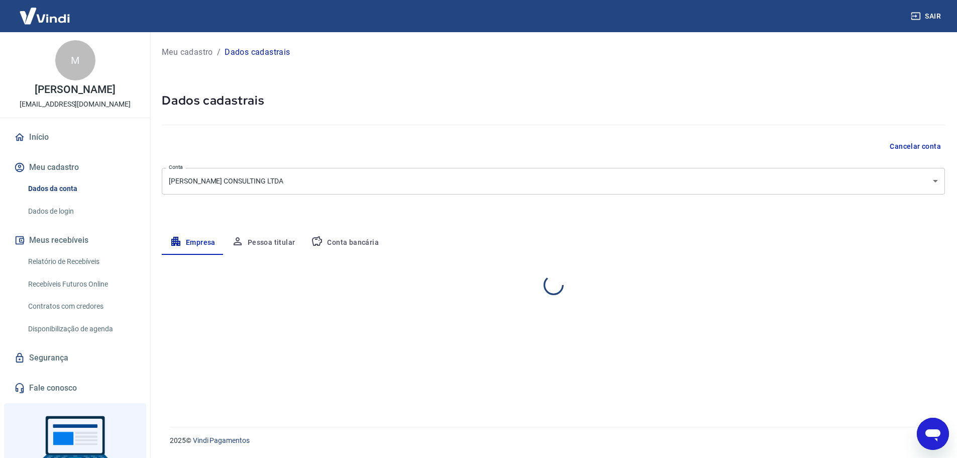
select select "MG"
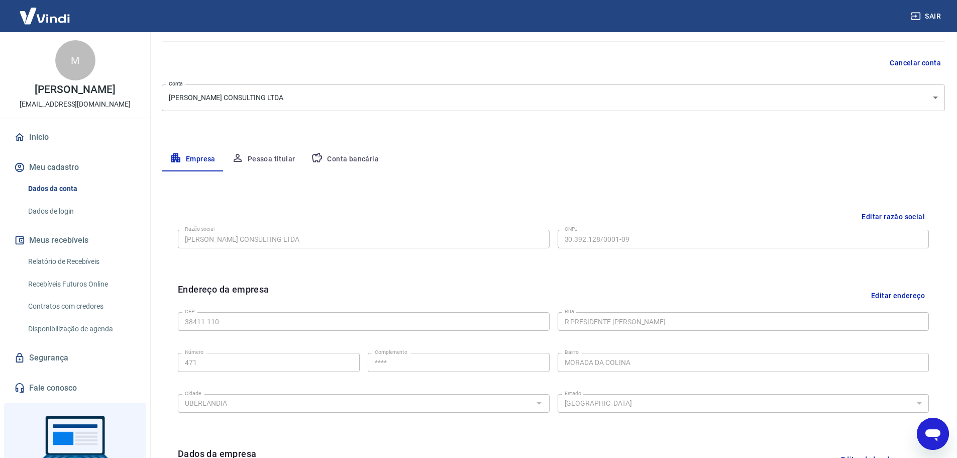
scroll to position [66, 0]
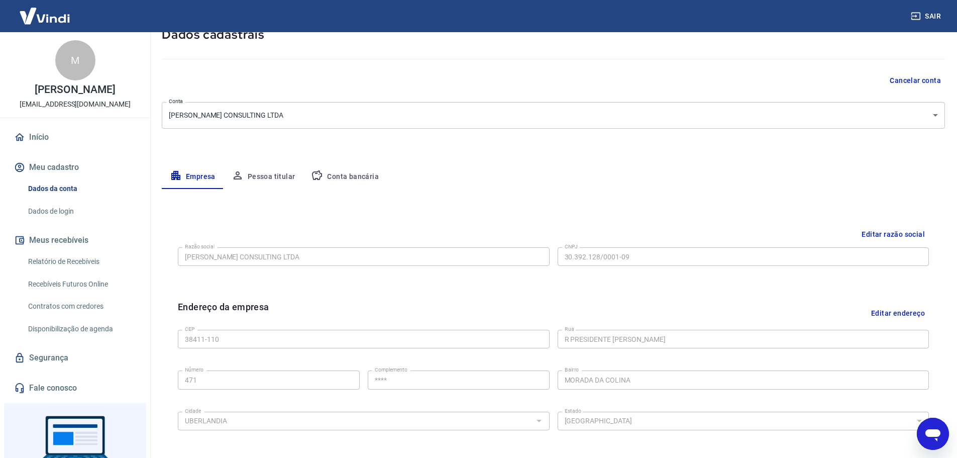
click at [249, 170] on button "Pessoa titular" at bounding box center [264, 177] width 80 height 24
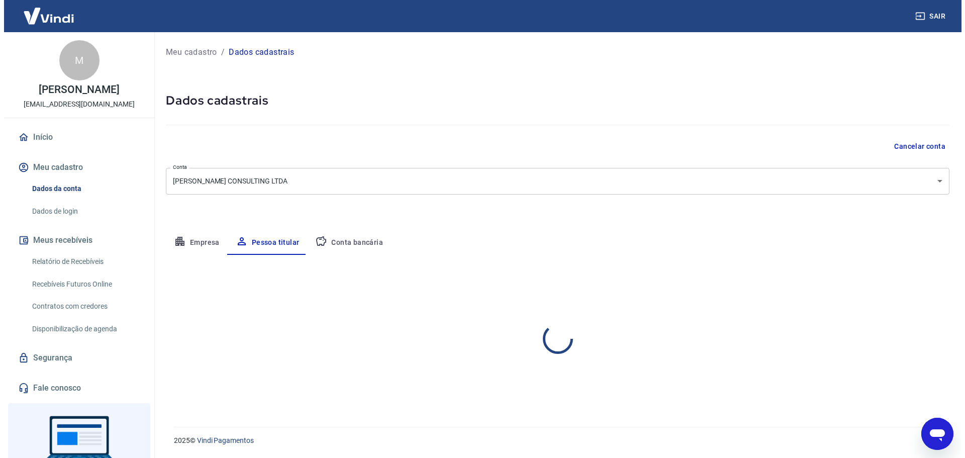
scroll to position [0, 0]
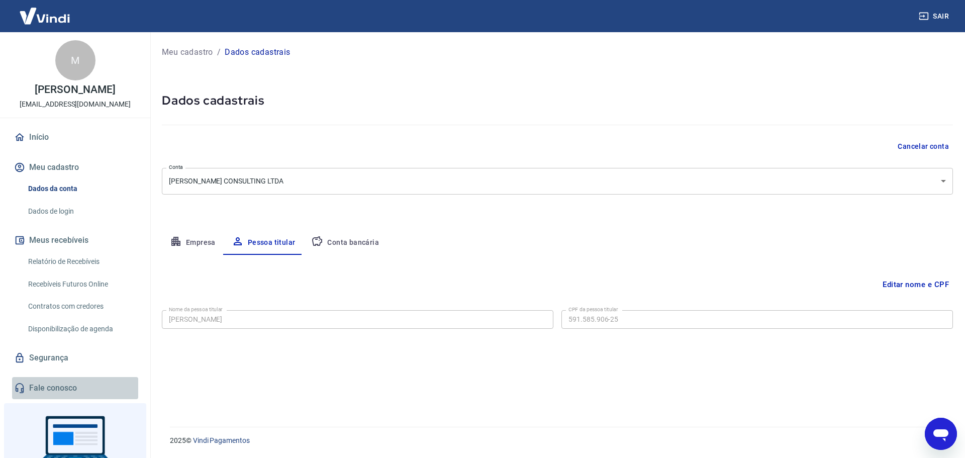
click at [77, 395] on link "Fale conosco" at bounding box center [75, 388] width 126 height 22
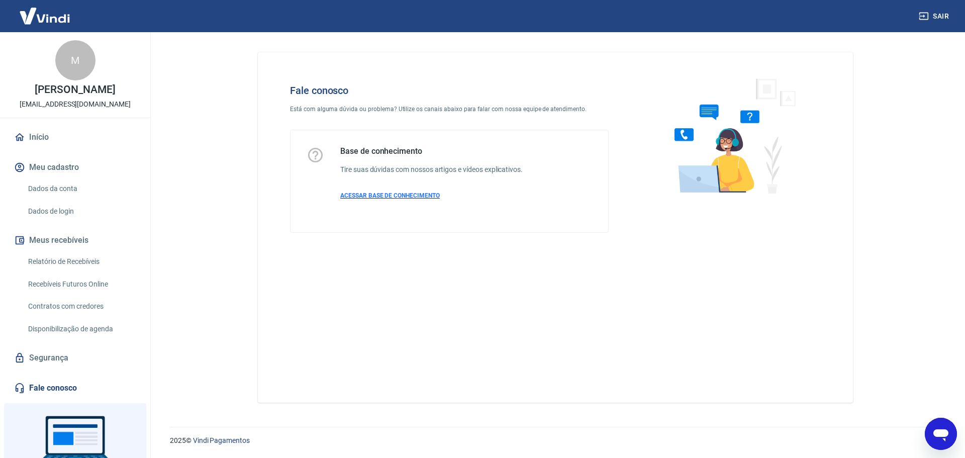
click at [415, 193] on span "ACESSAR BASE DE CONHECIMENTO" at bounding box center [389, 195] width 99 height 7
